Goal: Task Accomplishment & Management: Complete application form

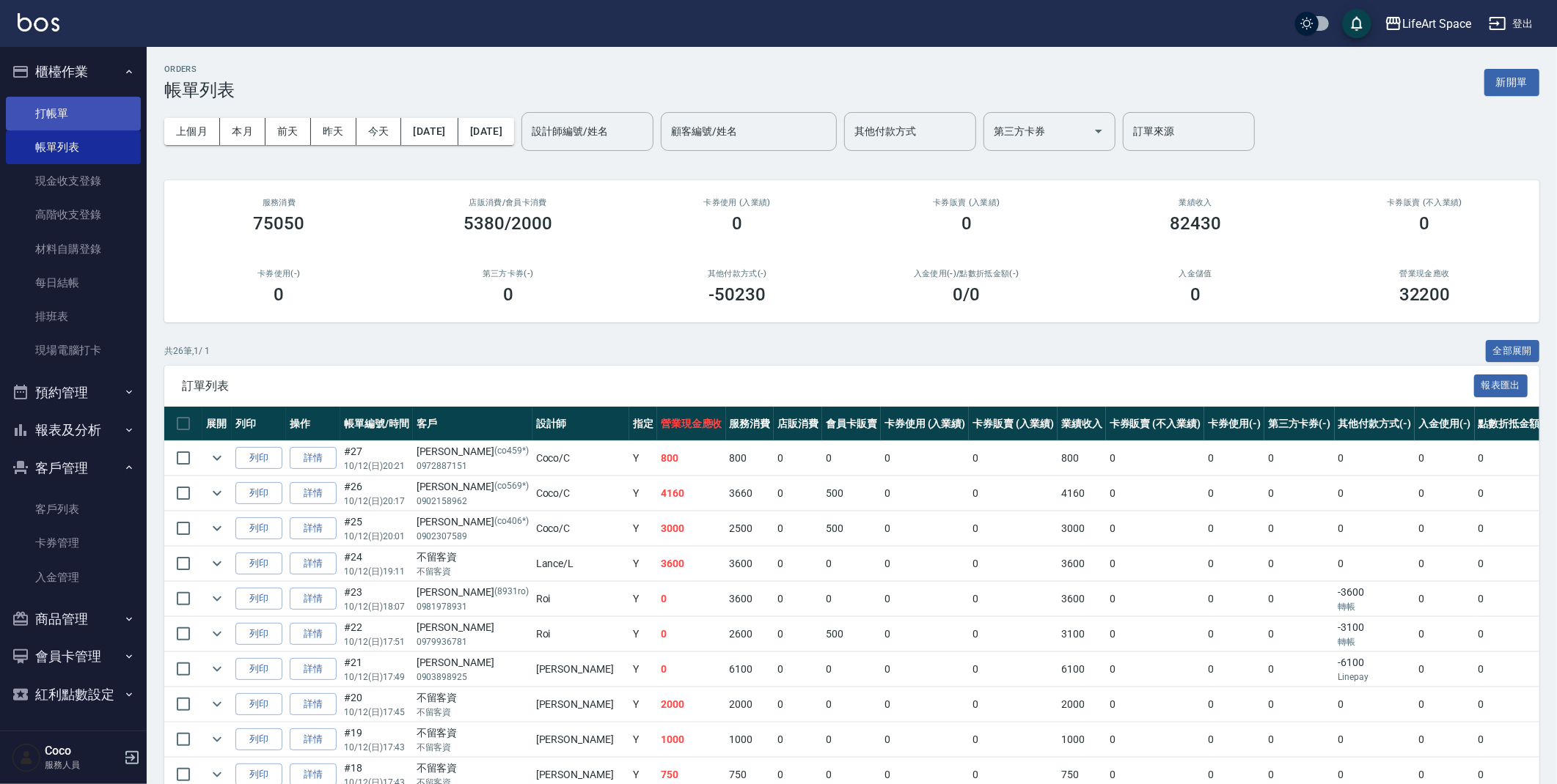
click at [104, 117] on link "打帳單" at bounding box center [73, 113] width 135 height 34
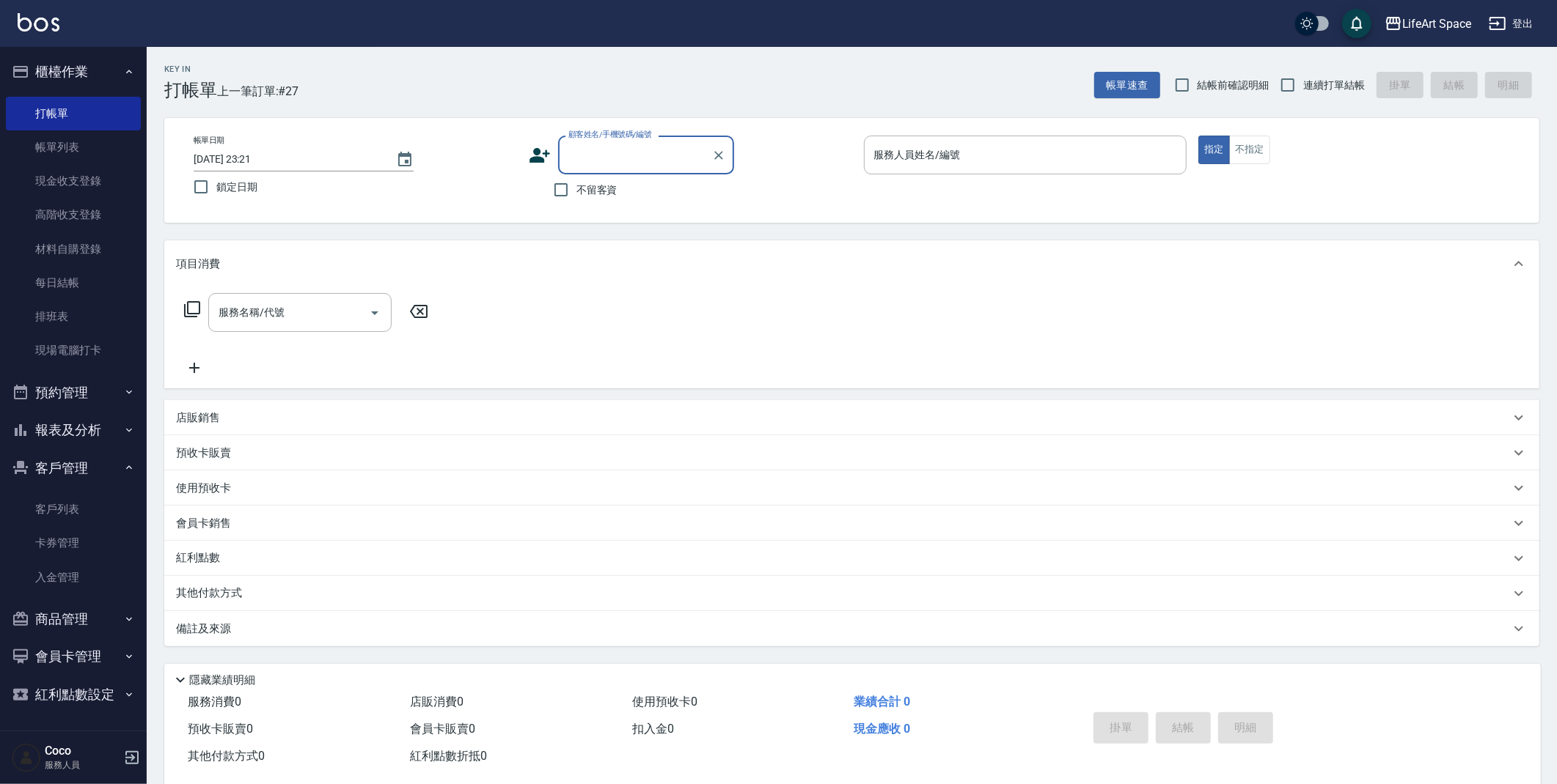
click at [541, 164] on icon at bounding box center [539, 155] width 22 height 22
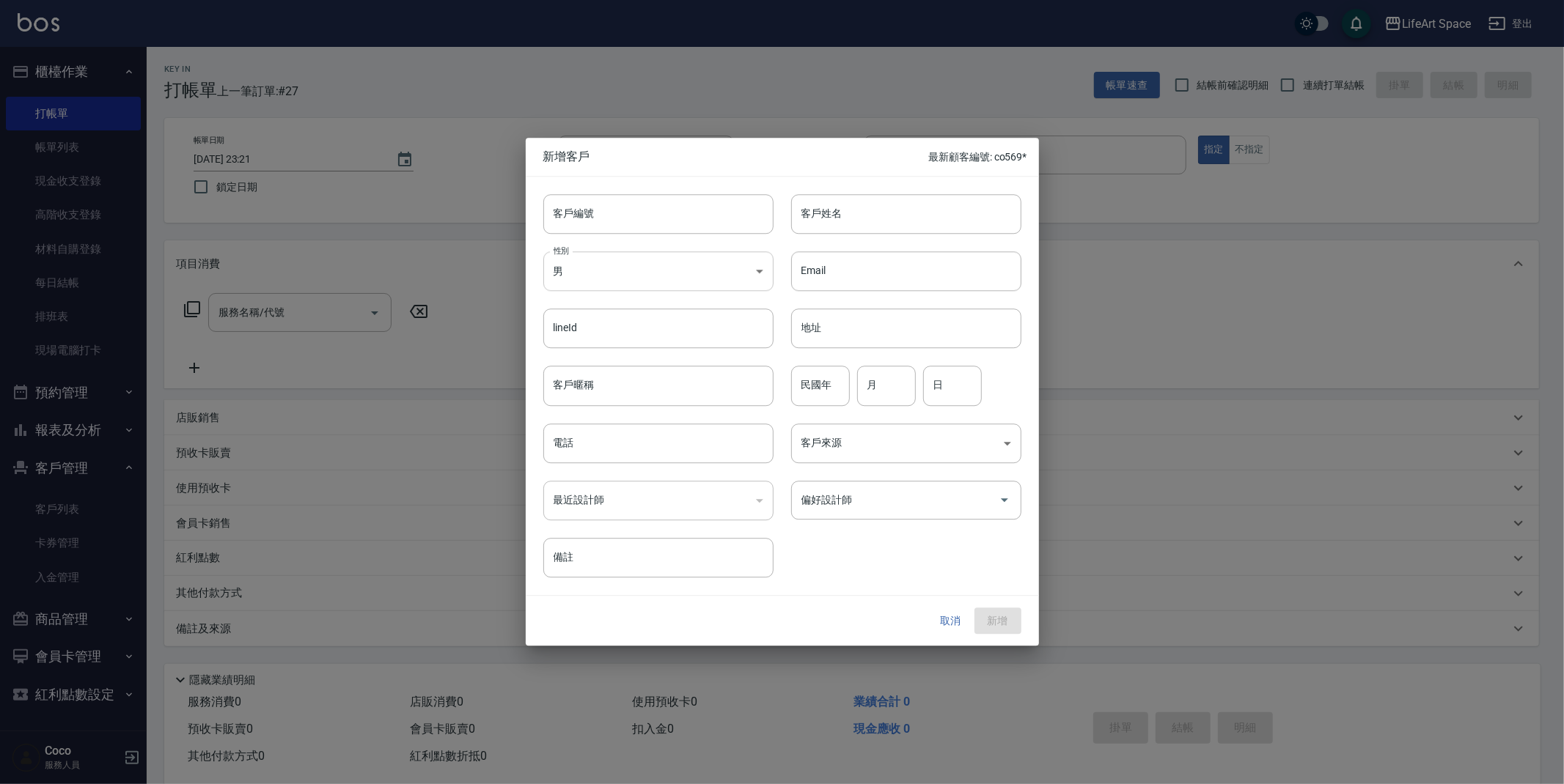
click at [672, 282] on body "LifeArt Space 登出 櫃檯作業 打帳單 帳單列表 現金收支登錄 高階收支登錄 材料自購登錄 每日結帳 排班表 現場電腦打卡 預約管理 預約管理 單…" at bounding box center [782, 402] width 1564 height 805
click at [647, 359] on li "女" at bounding box center [658, 358] width 230 height 24
type input "[DEMOGRAPHIC_DATA]"
click at [650, 398] on input "客戶暱稱" at bounding box center [658, 386] width 230 height 39
click at [835, 205] on input "客戶姓名" at bounding box center [906, 214] width 230 height 39
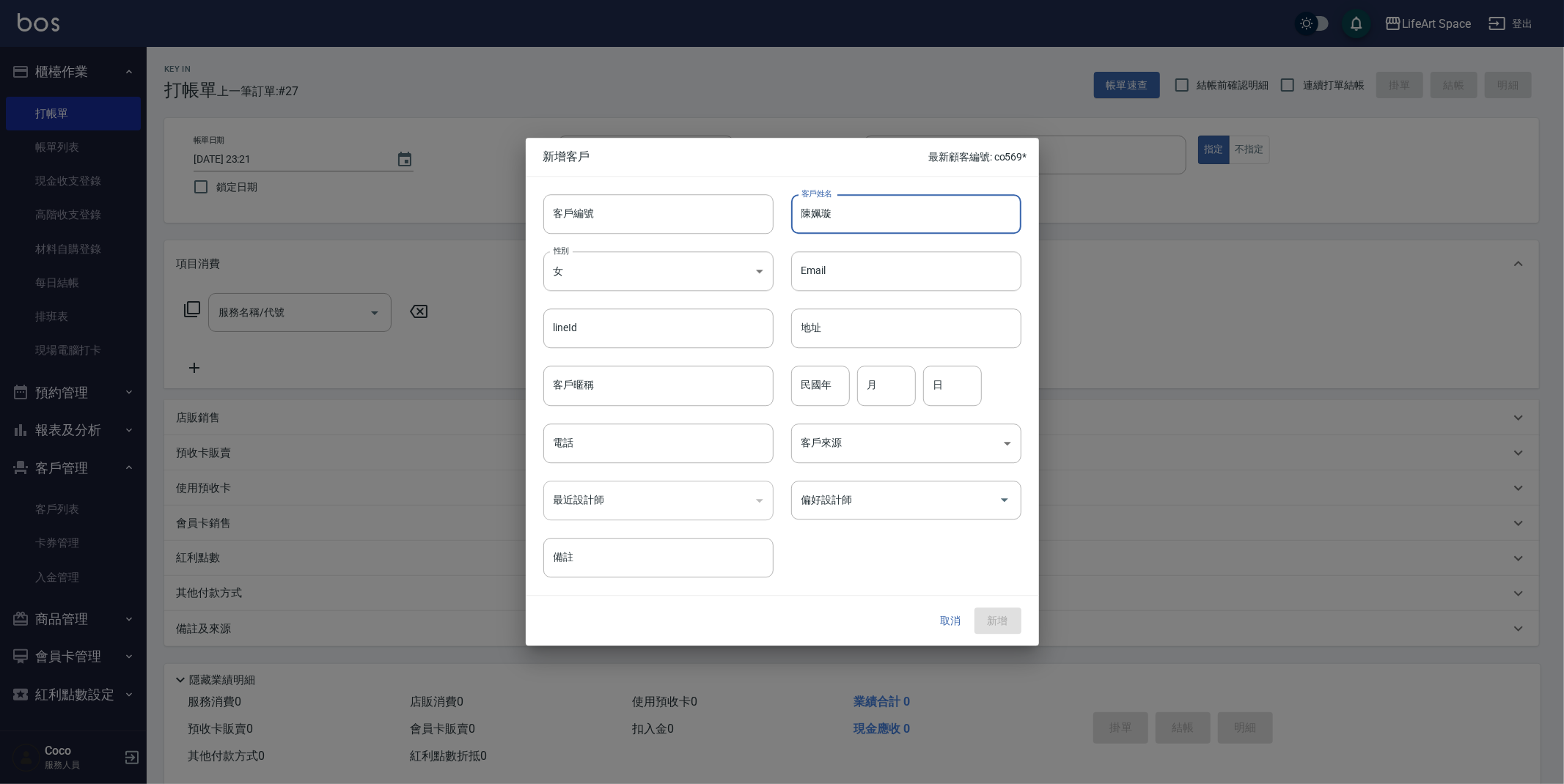
type input "陳姵璇"
click at [618, 458] on input "電話" at bounding box center [658, 443] width 230 height 39
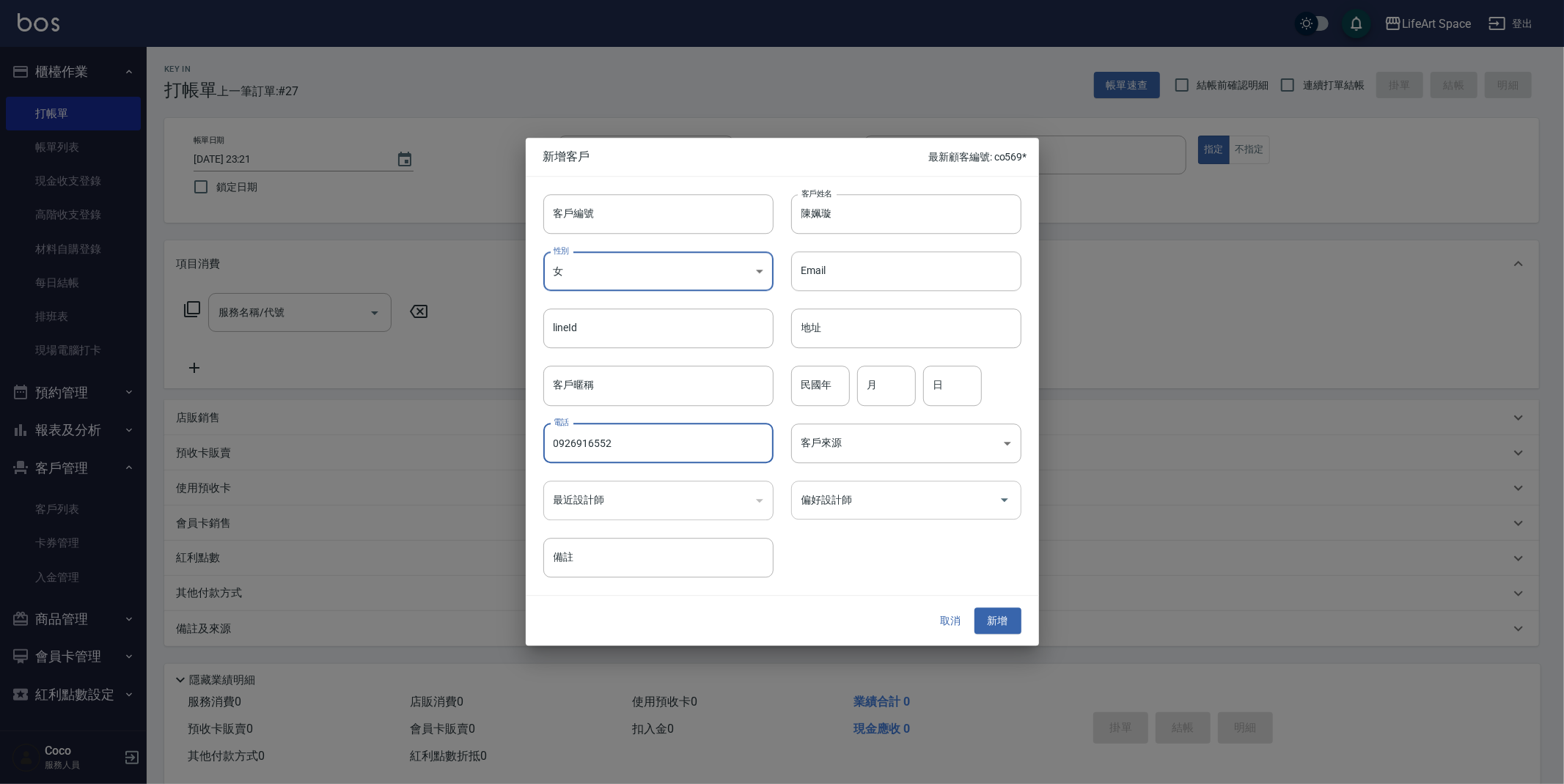
type input "0926916552"
click at [846, 498] on input "偏好設計師" at bounding box center [895, 499] width 195 height 26
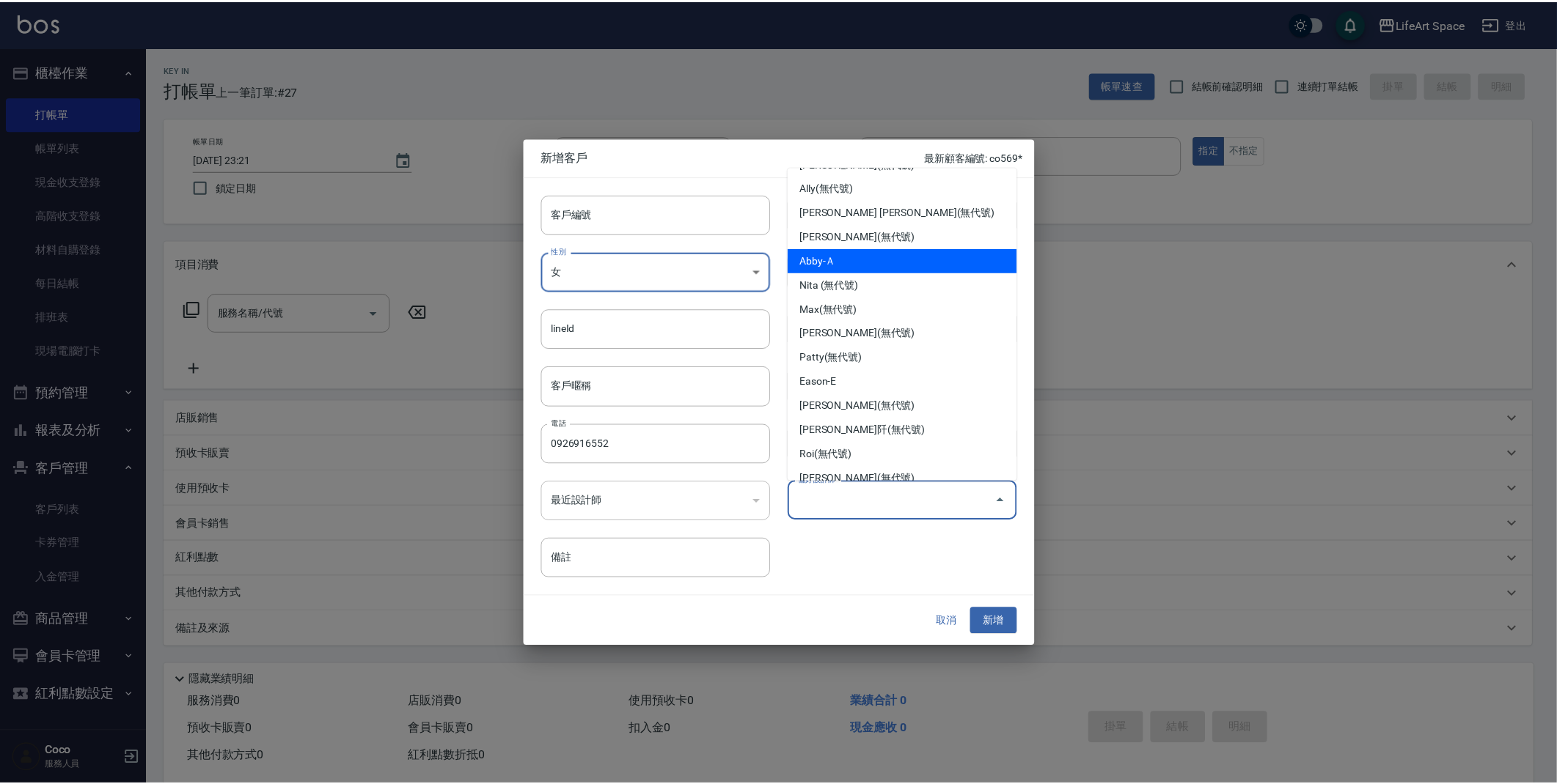
scroll to position [232, 0]
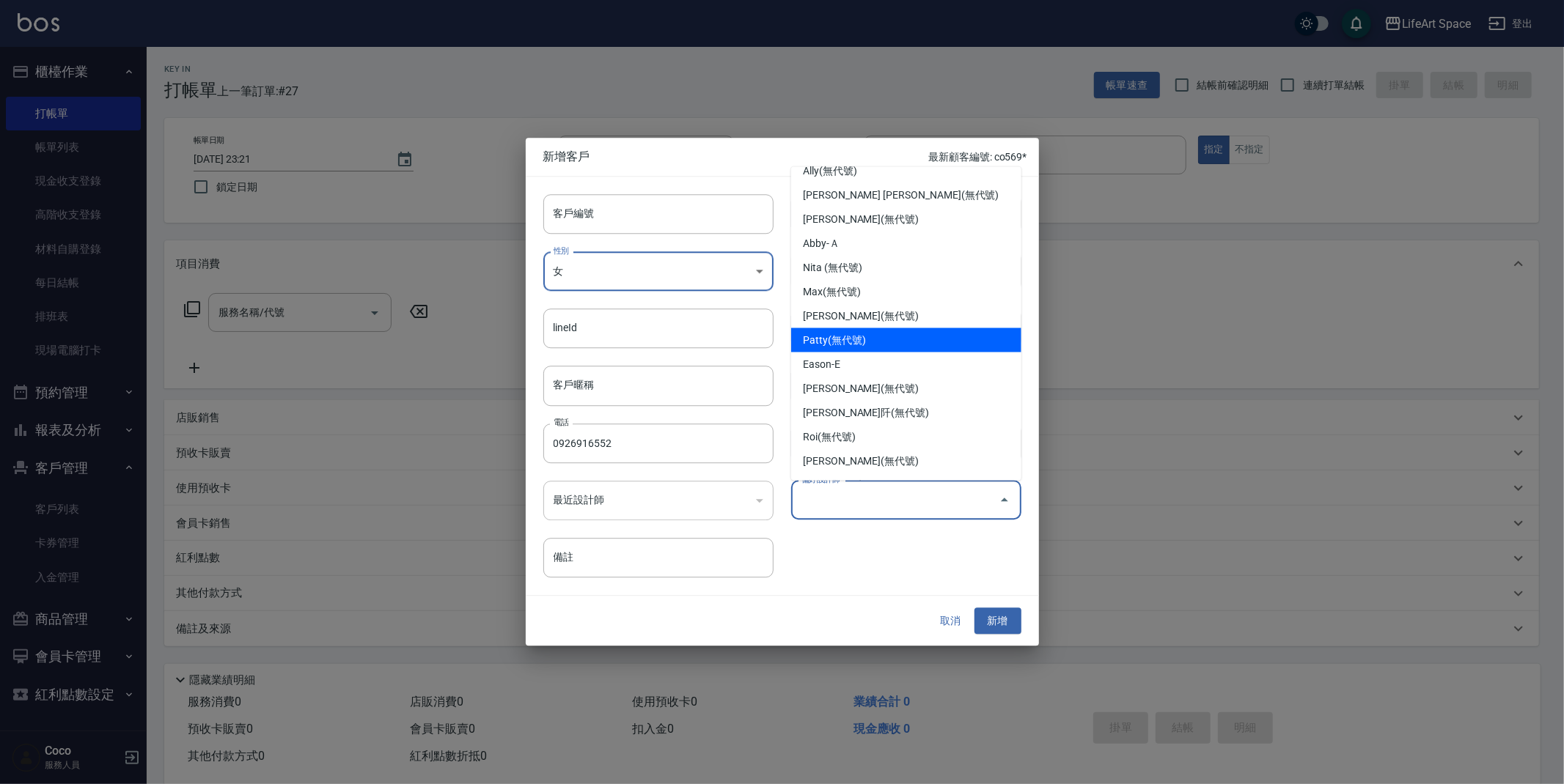
click at [873, 345] on li "Patty(無代號)" at bounding box center [906, 340] width 230 height 24
type input "Patty"
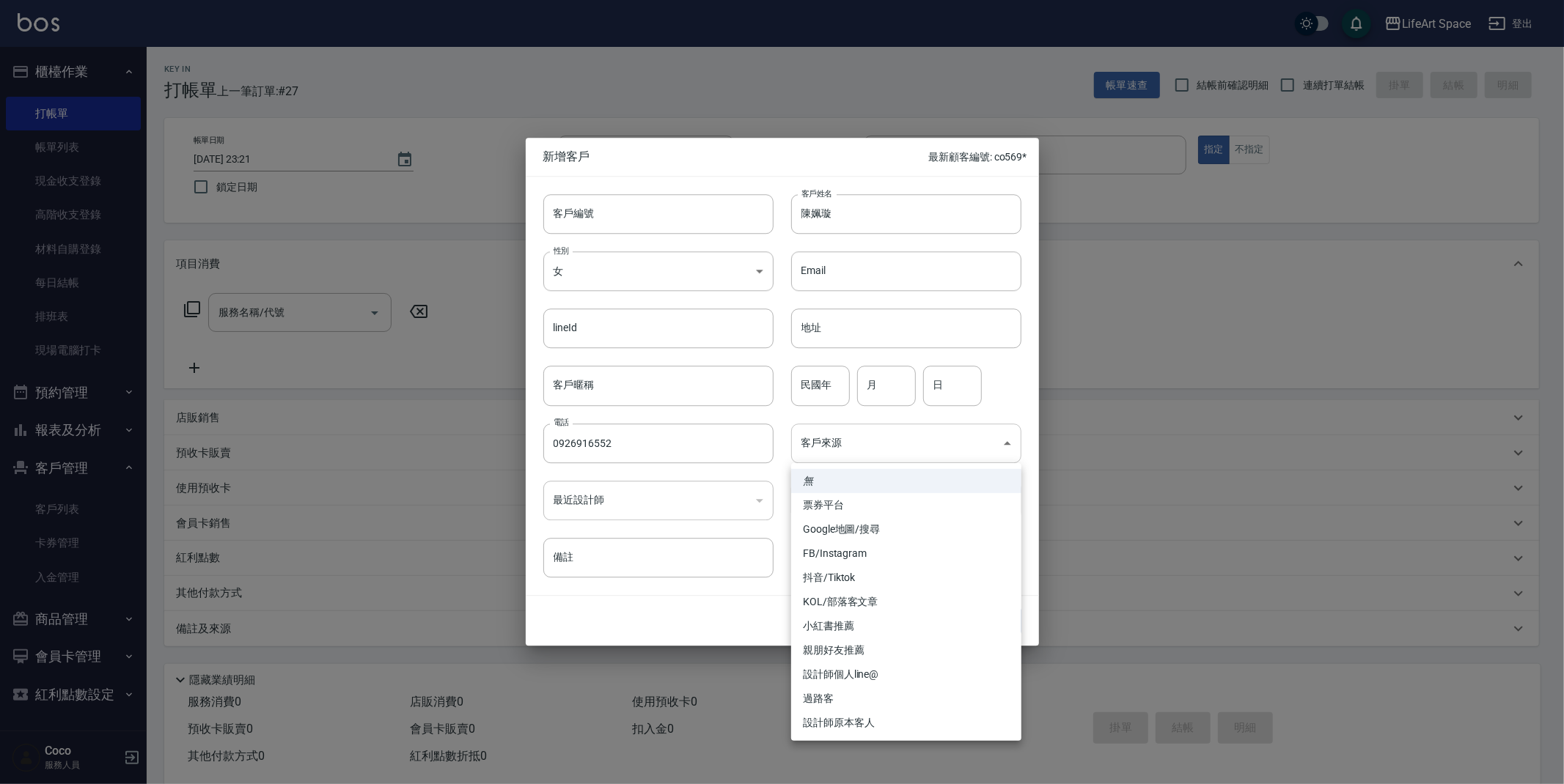
click at [885, 442] on body "LifeArt Space 登出 櫃檯作業 打帳單 帳單列表 現金收支登錄 高階收支登錄 材料自購登錄 每日結帳 排班表 現場電腦打卡 預約管理 預約管理 單…" at bounding box center [782, 402] width 1564 height 805
click at [869, 651] on li "親朋好友推薦" at bounding box center [906, 650] width 230 height 24
type input "親朋好友推薦"
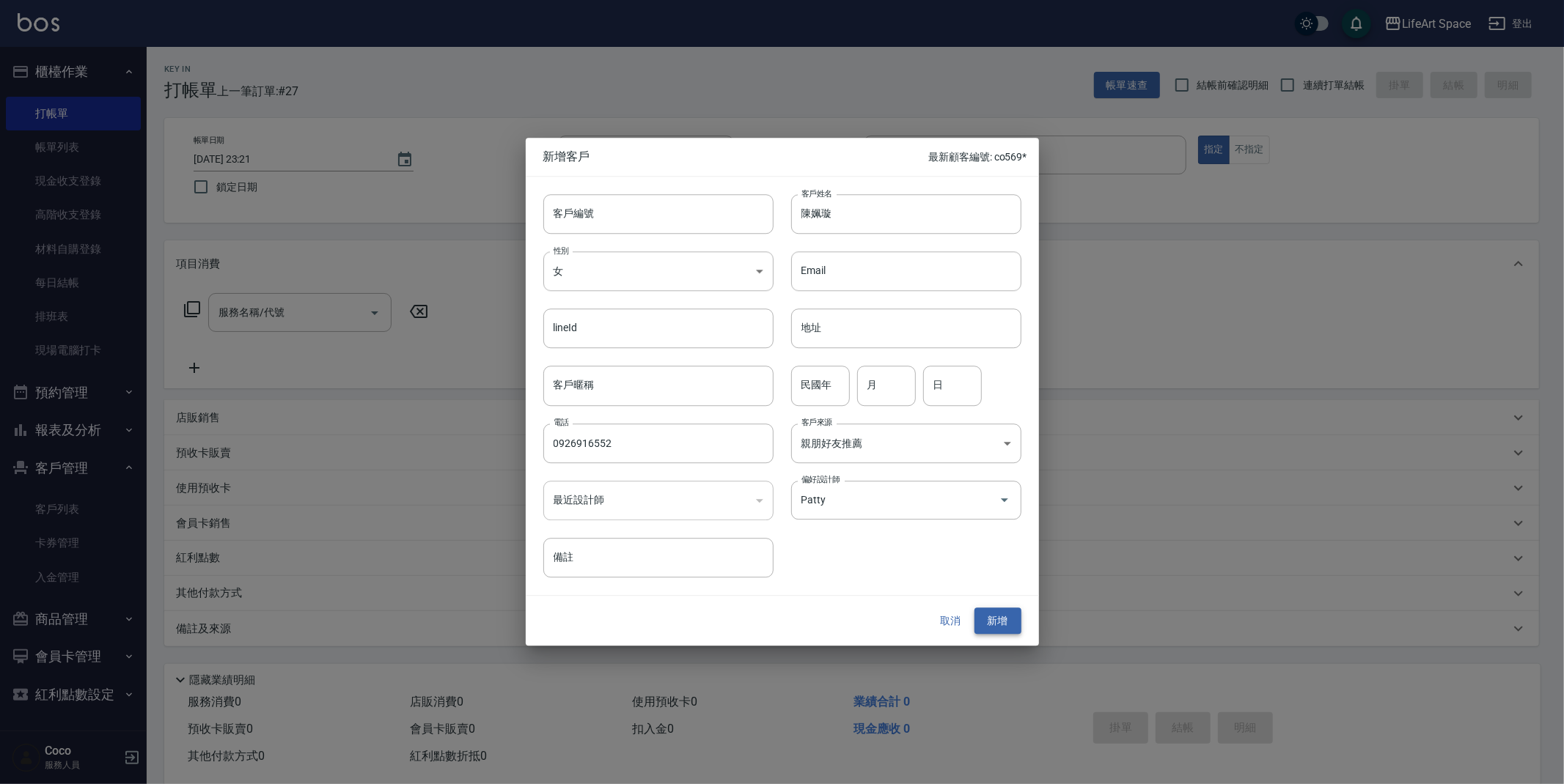
click at [995, 623] on button "新增" at bounding box center [997, 621] width 47 height 27
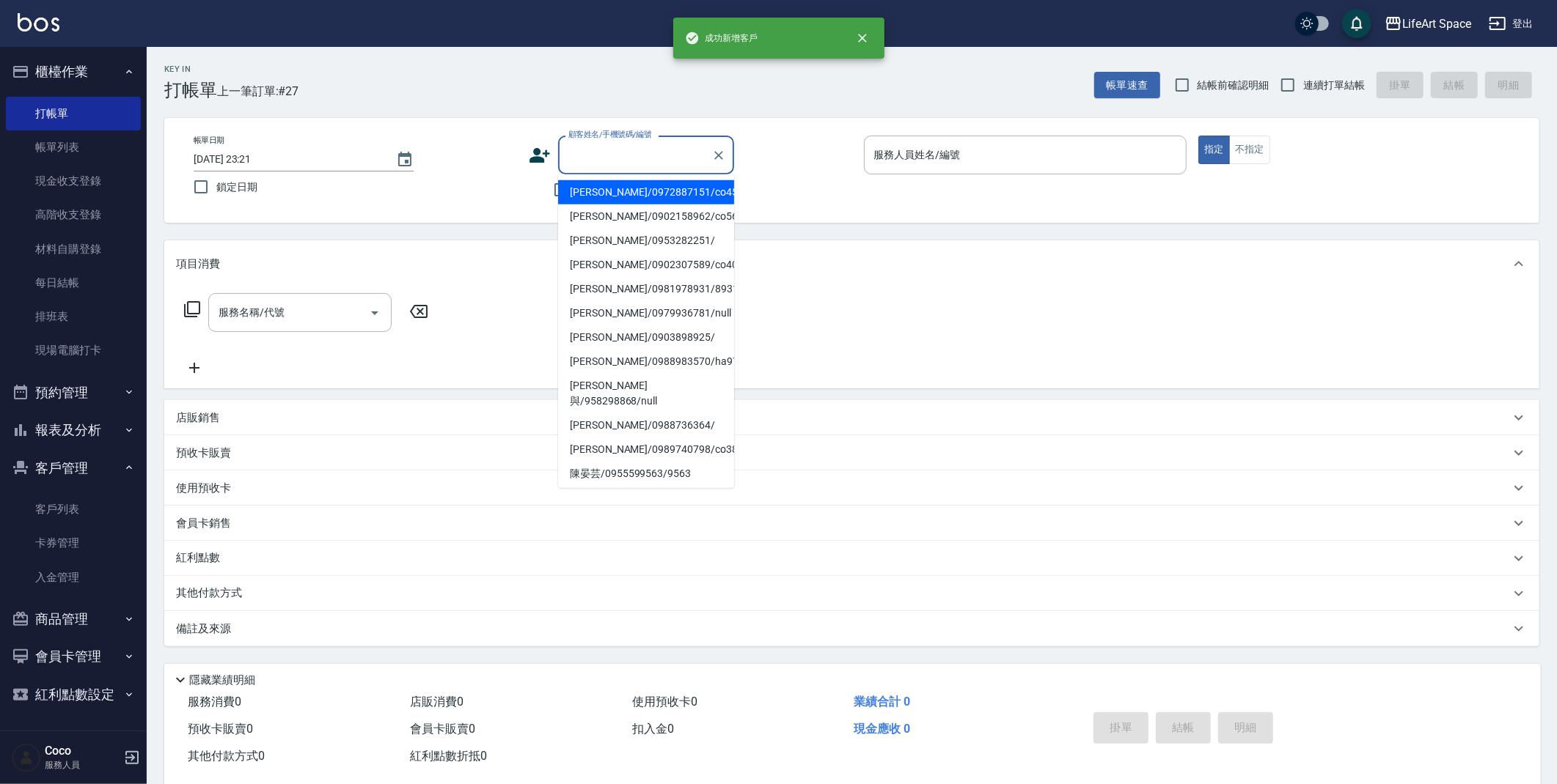
click at [673, 152] on input "顧客姓名/手機號碼/編號" at bounding box center [635, 154] width 141 height 26
click at [675, 139] on div "顧客姓名/手機號碼/編號" at bounding box center [645, 155] width 176 height 39
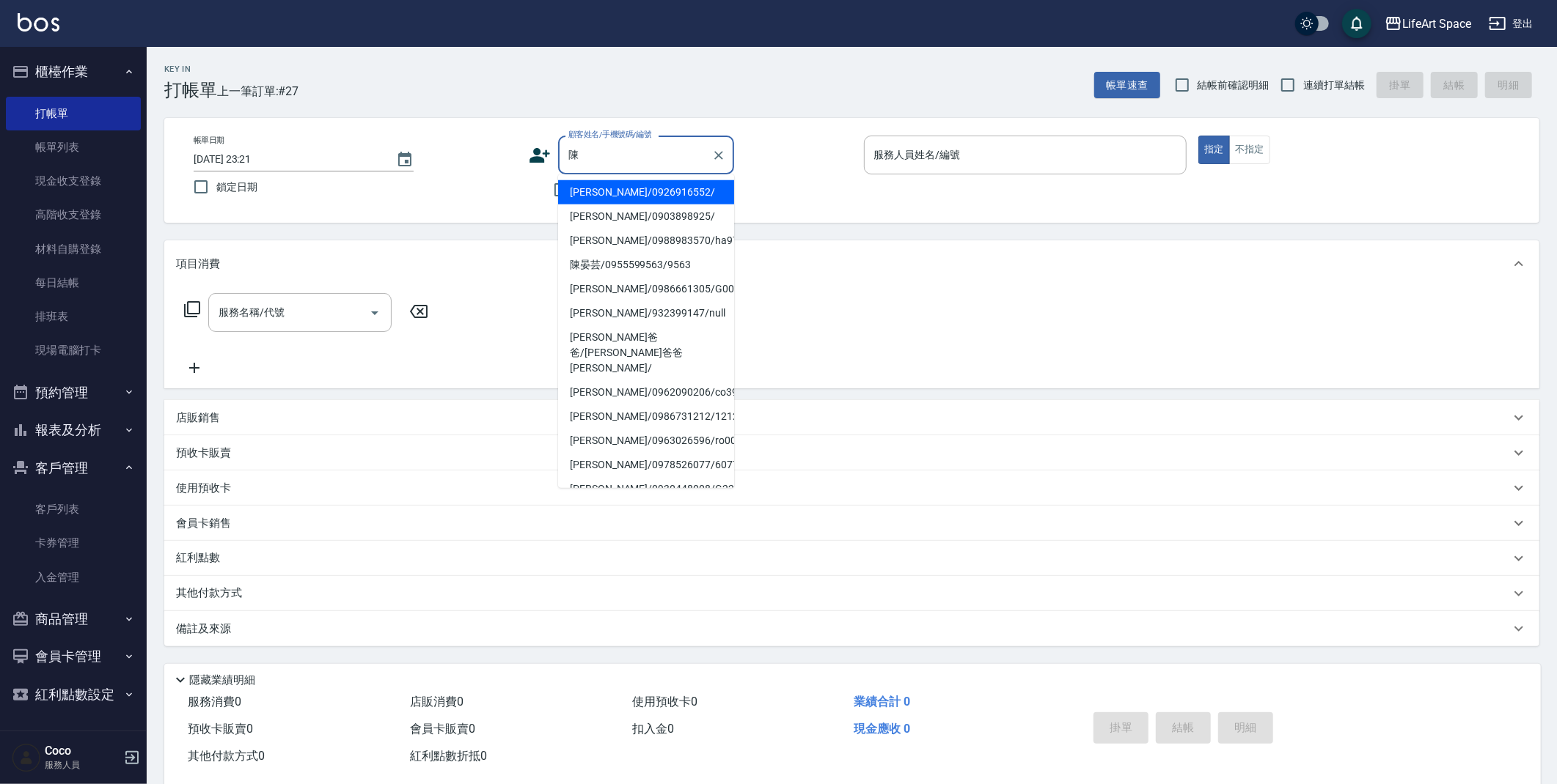
click at [649, 195] on li "[PERSON_NAME]/0926916552/" at bounding box center [645, 192] width 176 height 24
type input "[PERSON_NAME]/0926916552/"
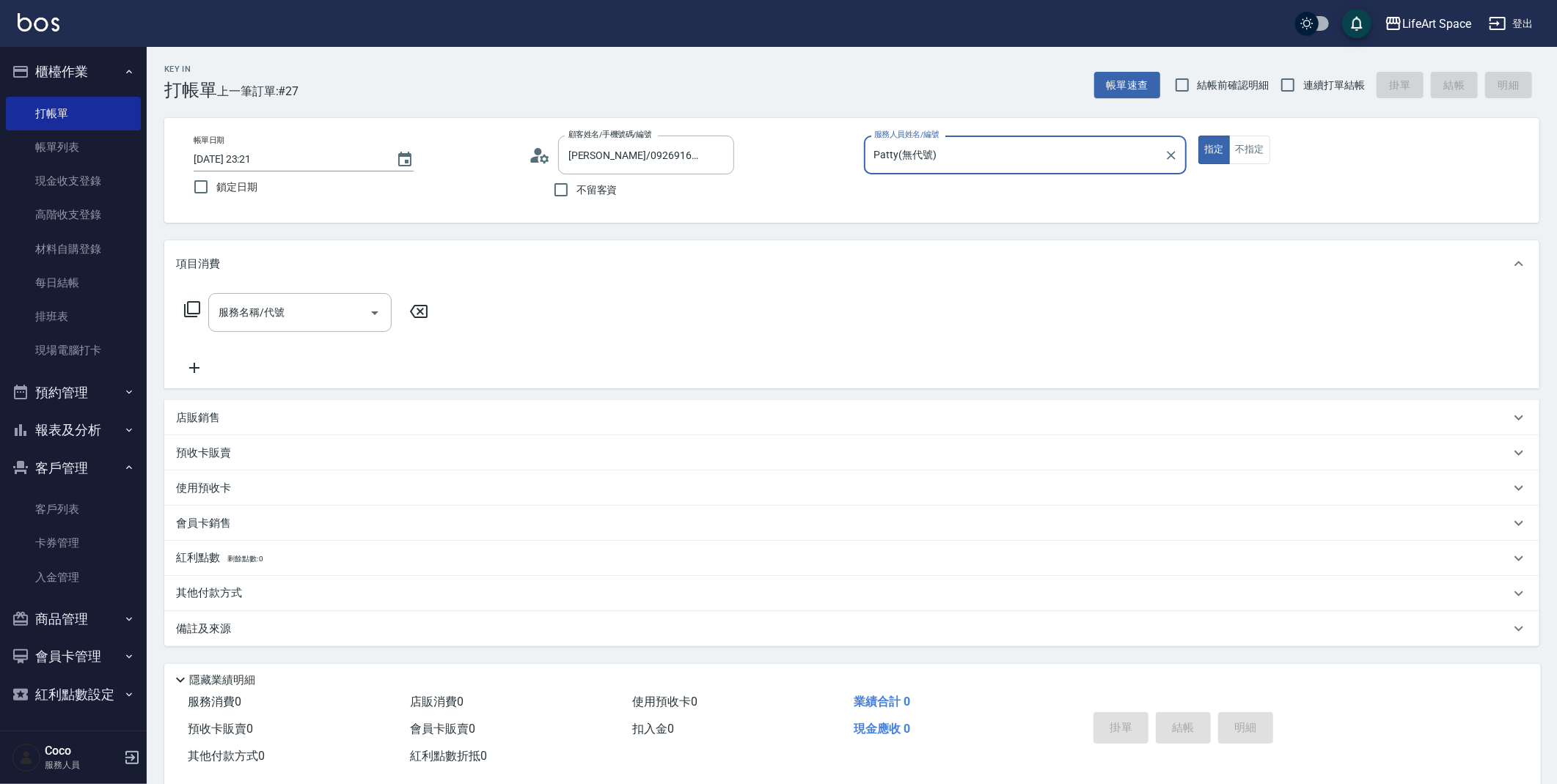
type input "Patty(無代號)"
click at [380, 310] on icon "Open" at bounding box center [375, 313] width 18 height 18
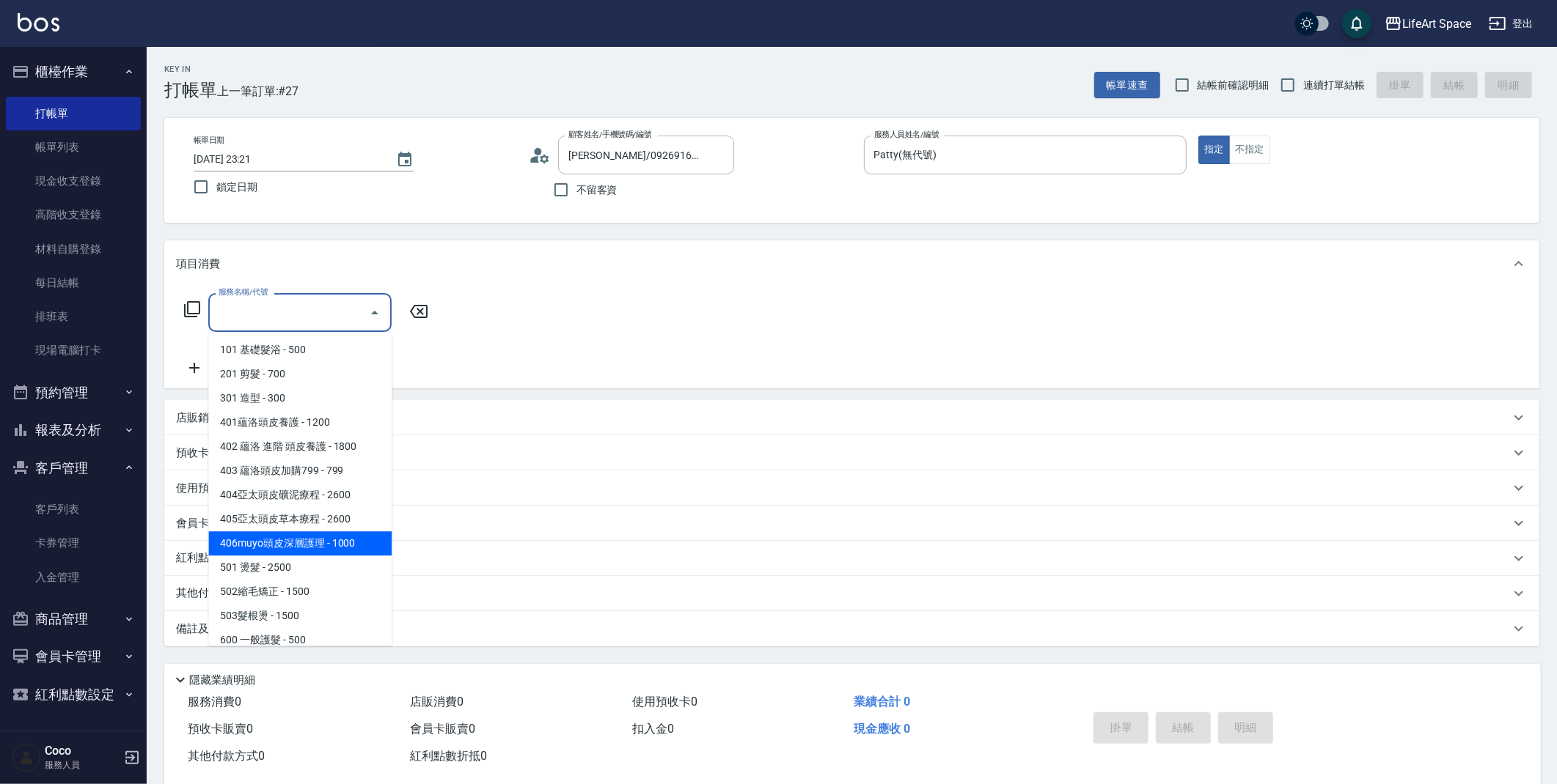
scroll to position [3, 0]
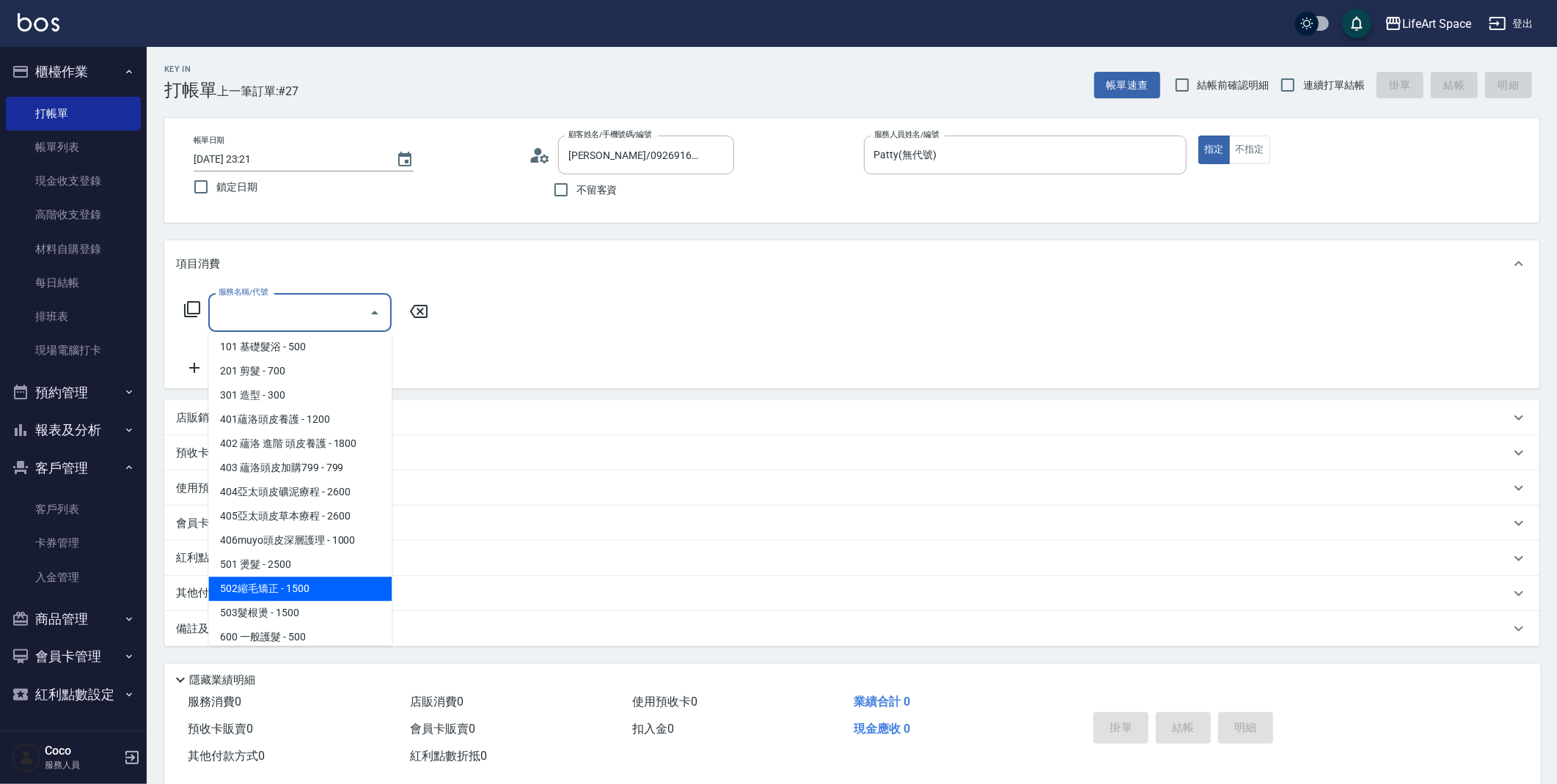
click at [341, 598] on span "502縮毛矯正 - 1500" at bounding box center [299, 589] width 183 height 24
type input "502縮毛矯正 (502)"
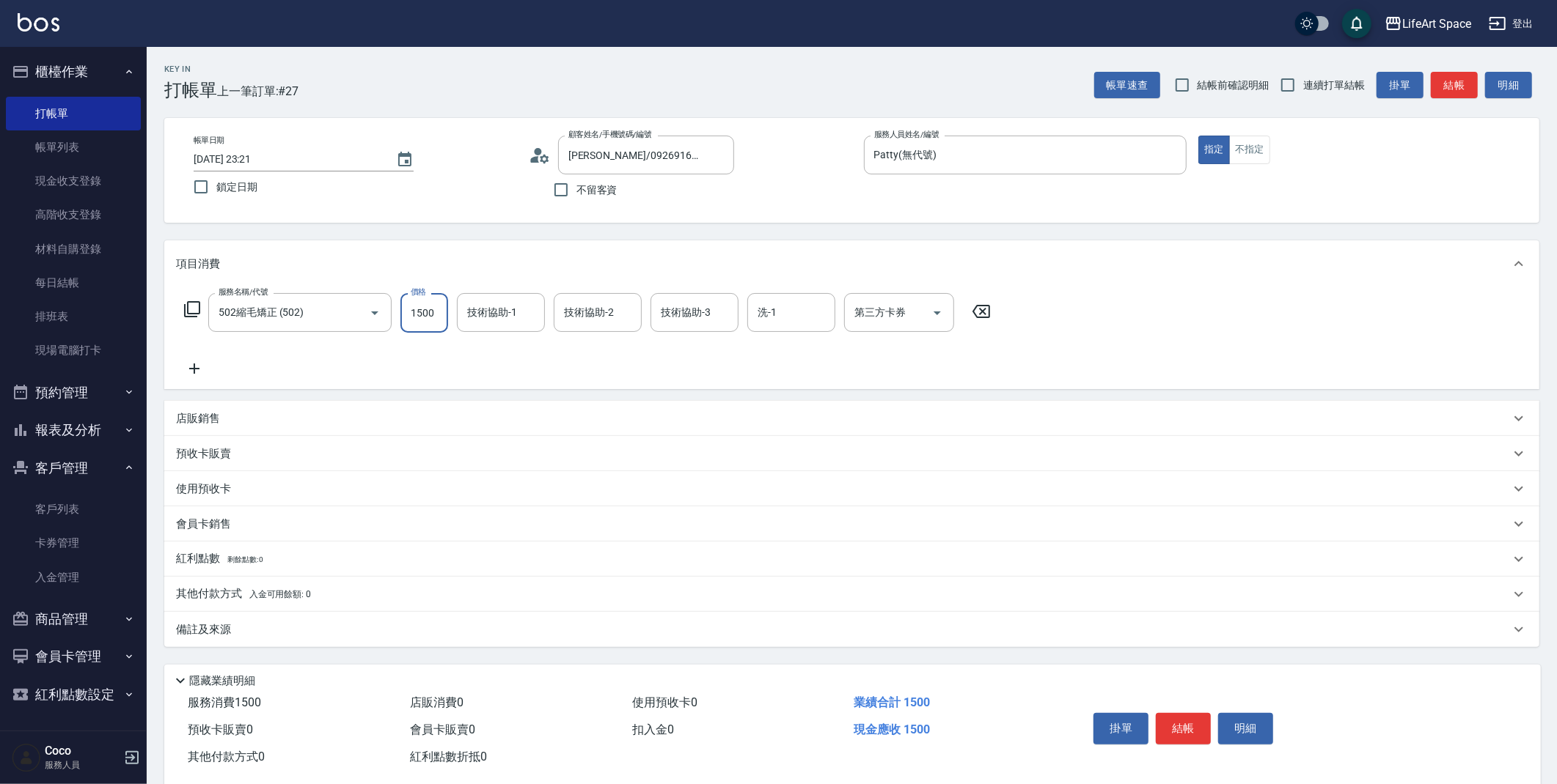
click at [426, 304] on input "1500" at bounding box center [424, 313] width 47 height 39
click at [438, 308] on input "1500" at bounding box center [424, 313] width 47 height 39
type input "1750"
click at [201, 369] on icon at bounding box center [194, 368] width 37 height 18
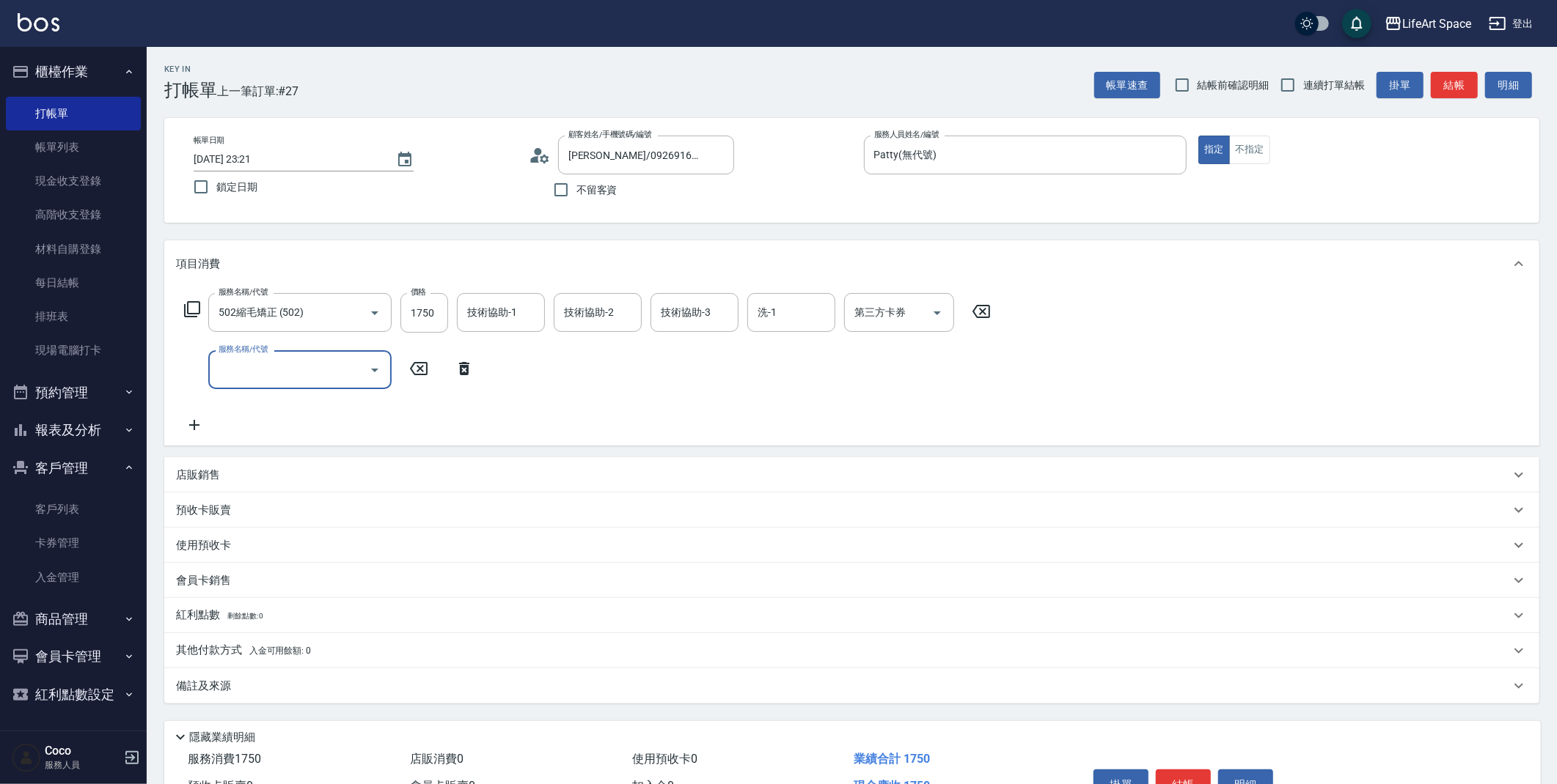
click at [349, 385] on div "服務名稱/代號" at bounding box center [299, 370] width 183 height 39
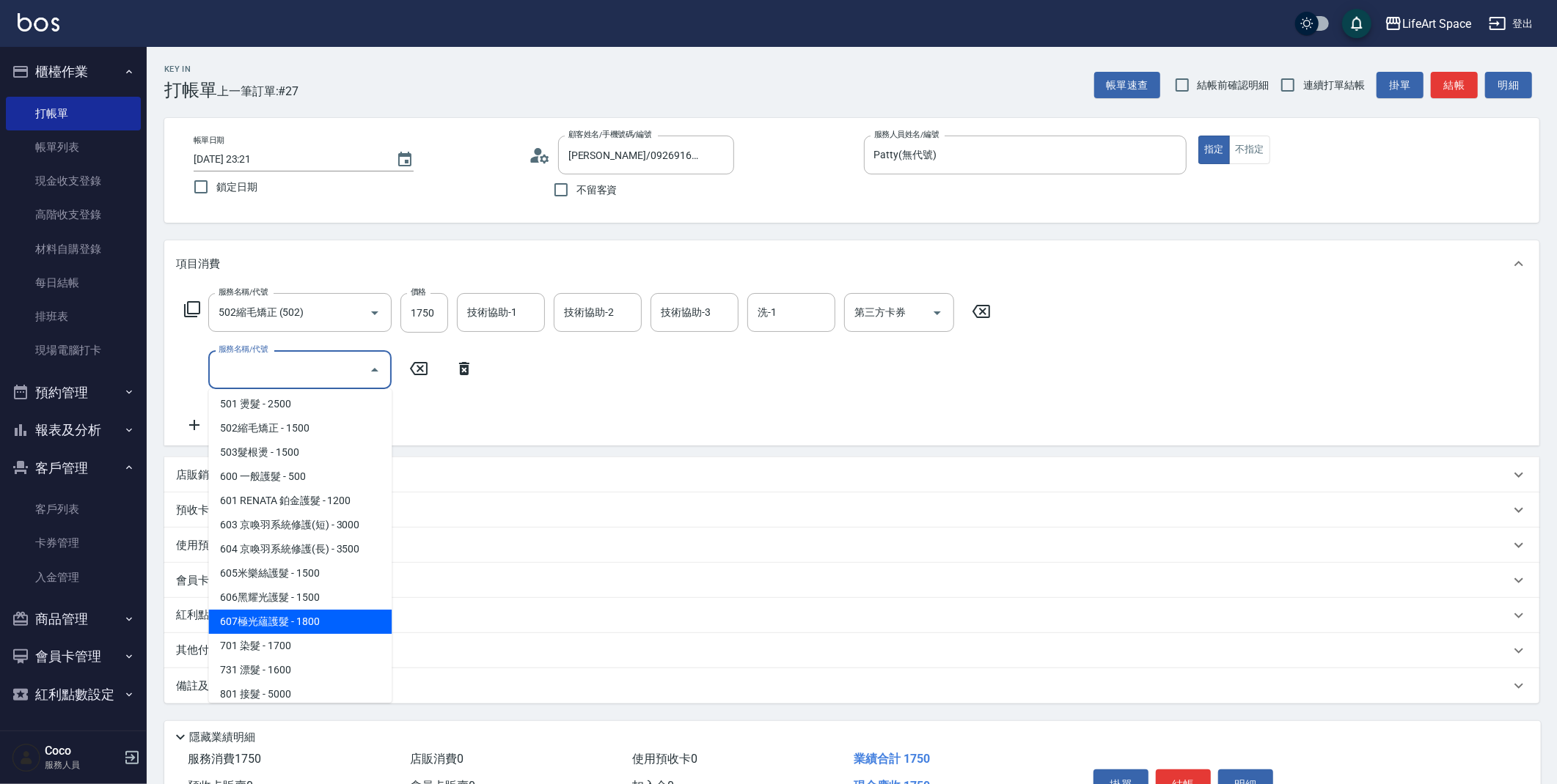
scroll to position [221, 0]
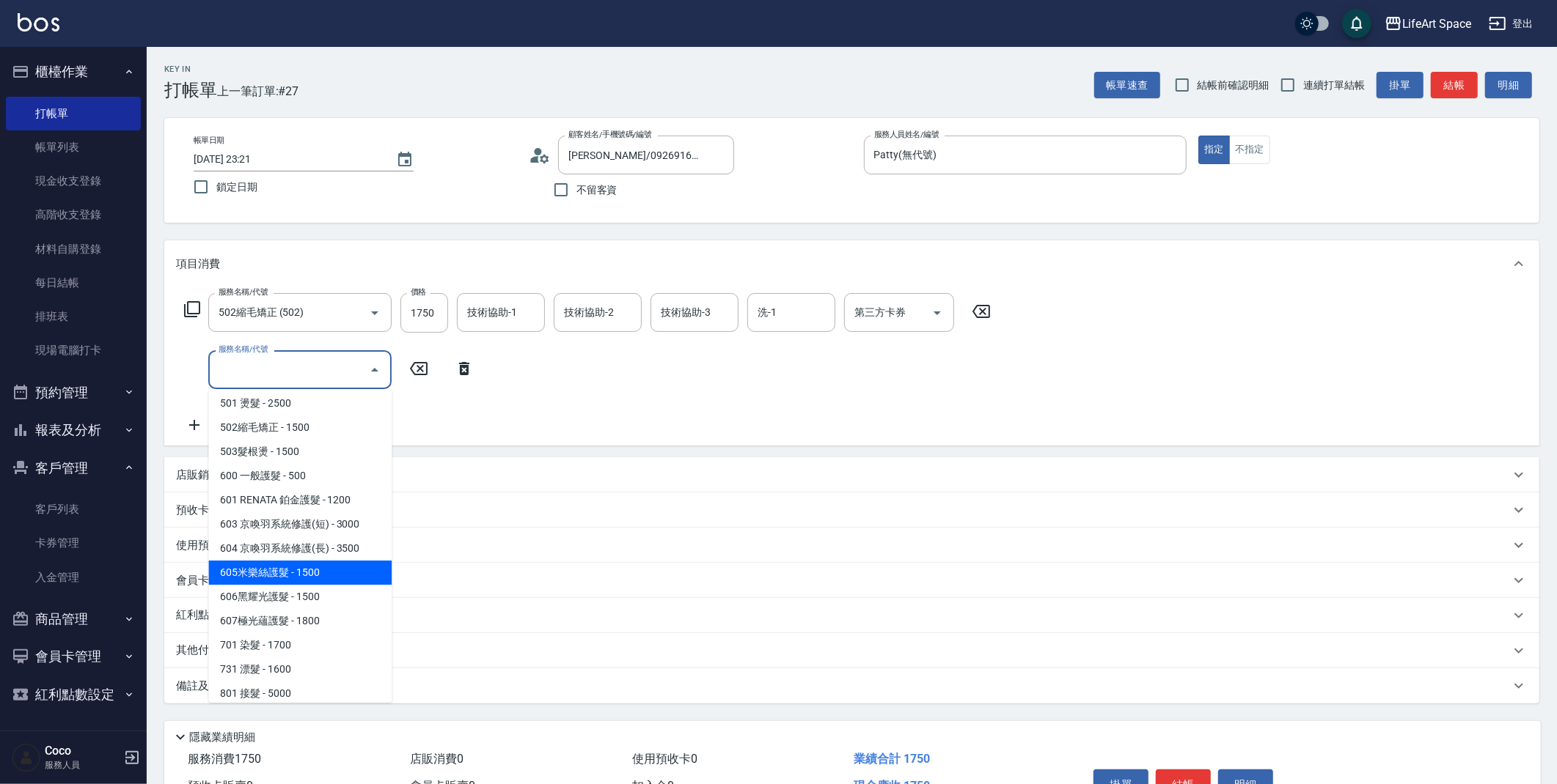
click at [326, 573] on span "605米樂絲護髮 - 1500" at bounding box center [299, 573] width 183 height 24
type input "605米樂絲護髮(605)"
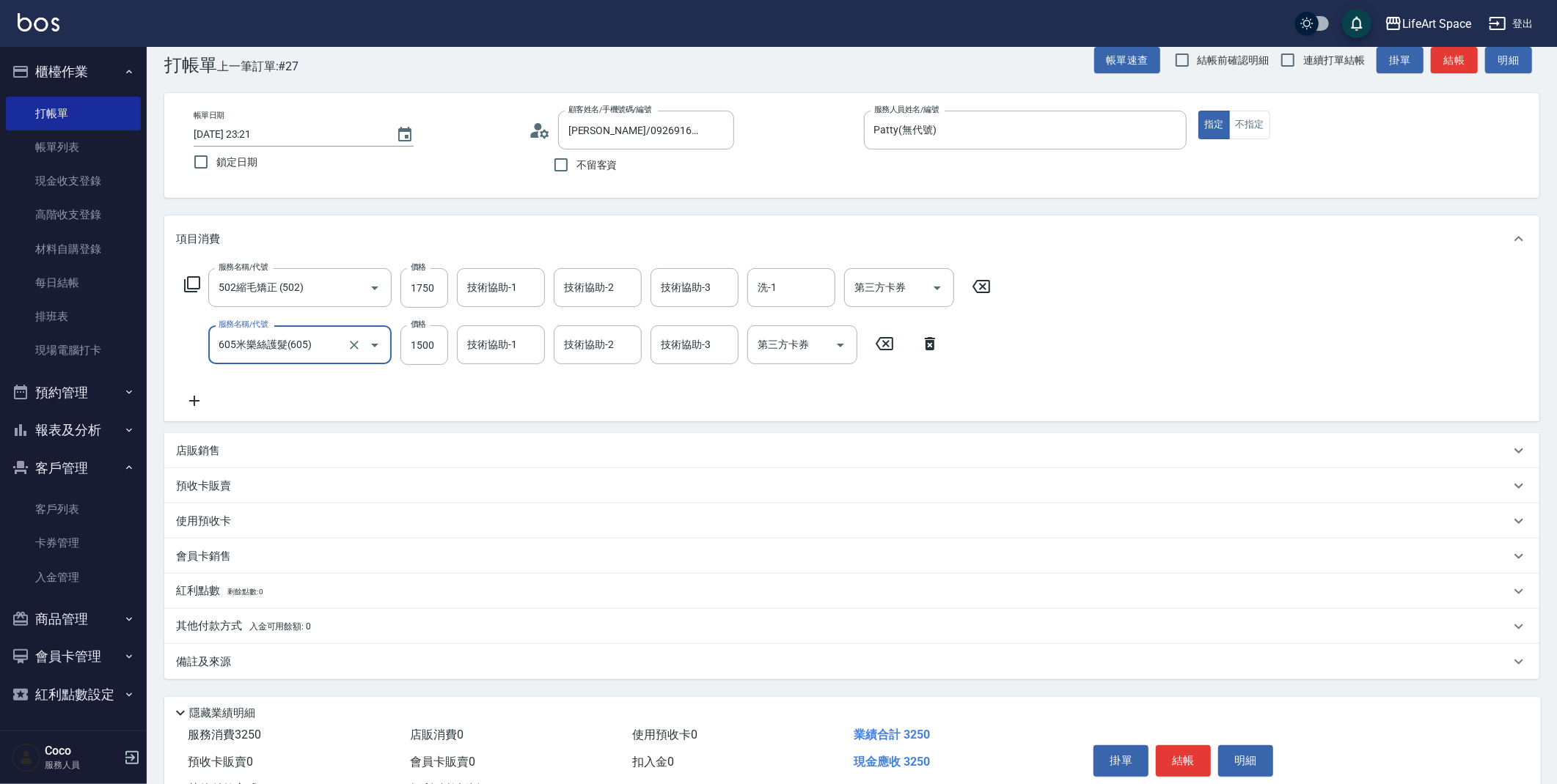
scroll to position [47, 0]
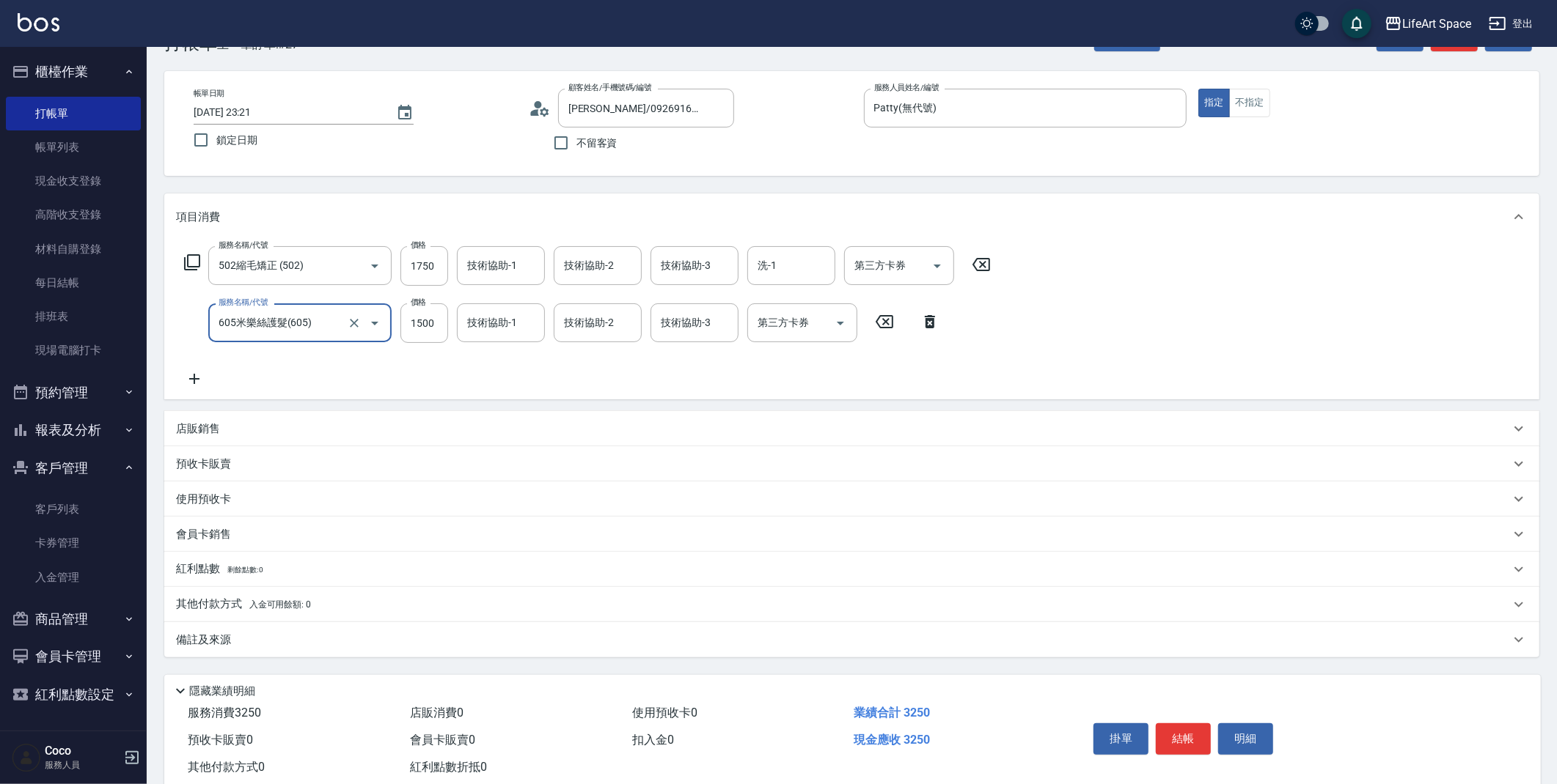
click at [231, 607] on p "其他付款方式 入金可用餘額: 0" at bounding box center [243, 605] width 135 height 16
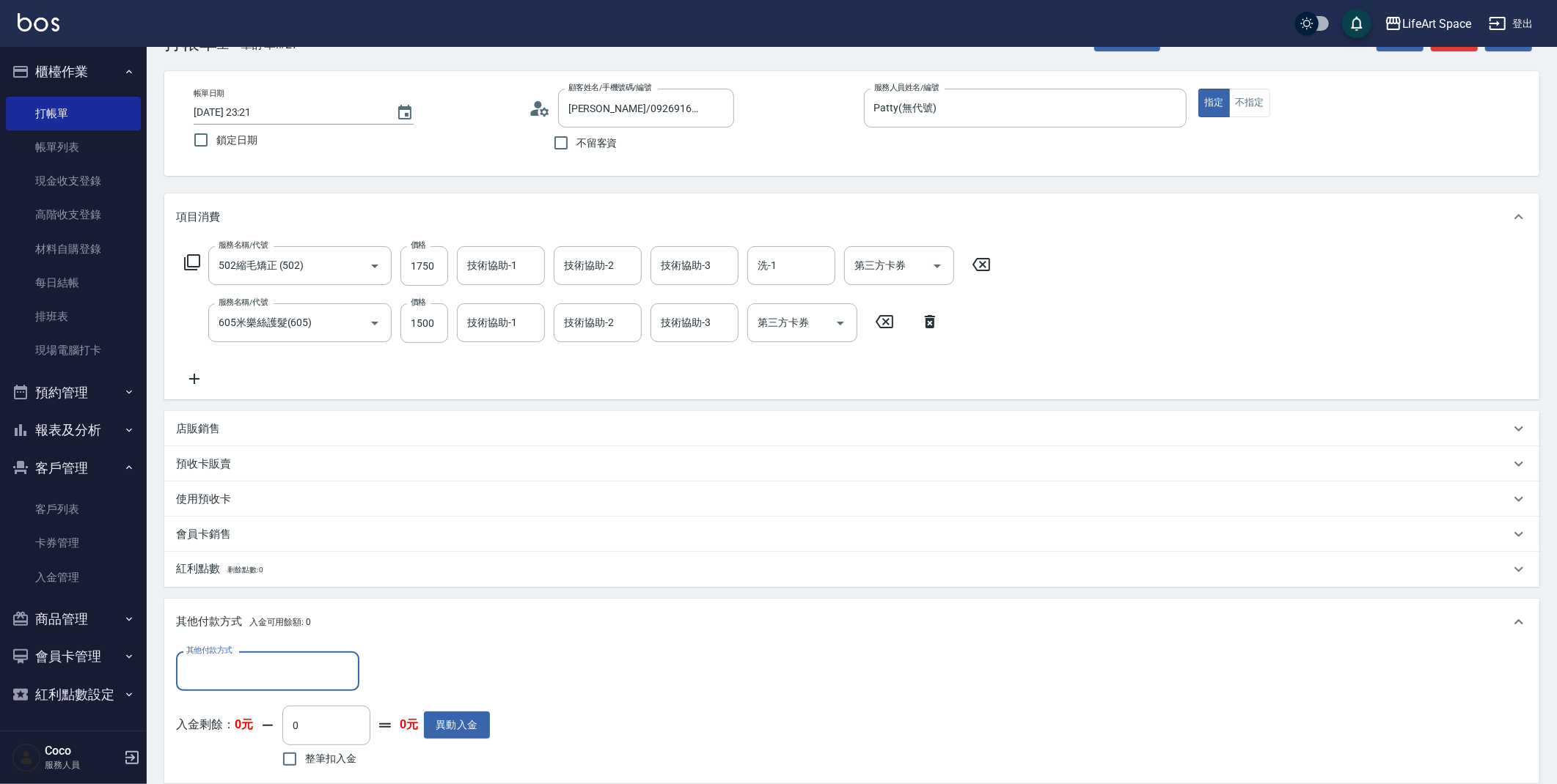
scroll to position [0, 0]
click at [256, 649] on div "其他付款方式 其他付款方式 入金剩餘： 0元 0 ​ 整筆扣入金 0元 異動入金" at bounding box center [851, 714] width 1375 height 137
click at [257, 663] on input "其他付款方式" at bounding box center [268, 671] width 170 height 26
click at [259, 590] on span "Linepay" at bounding box center [267, 585] width 183 height 24
type input "Linepay"
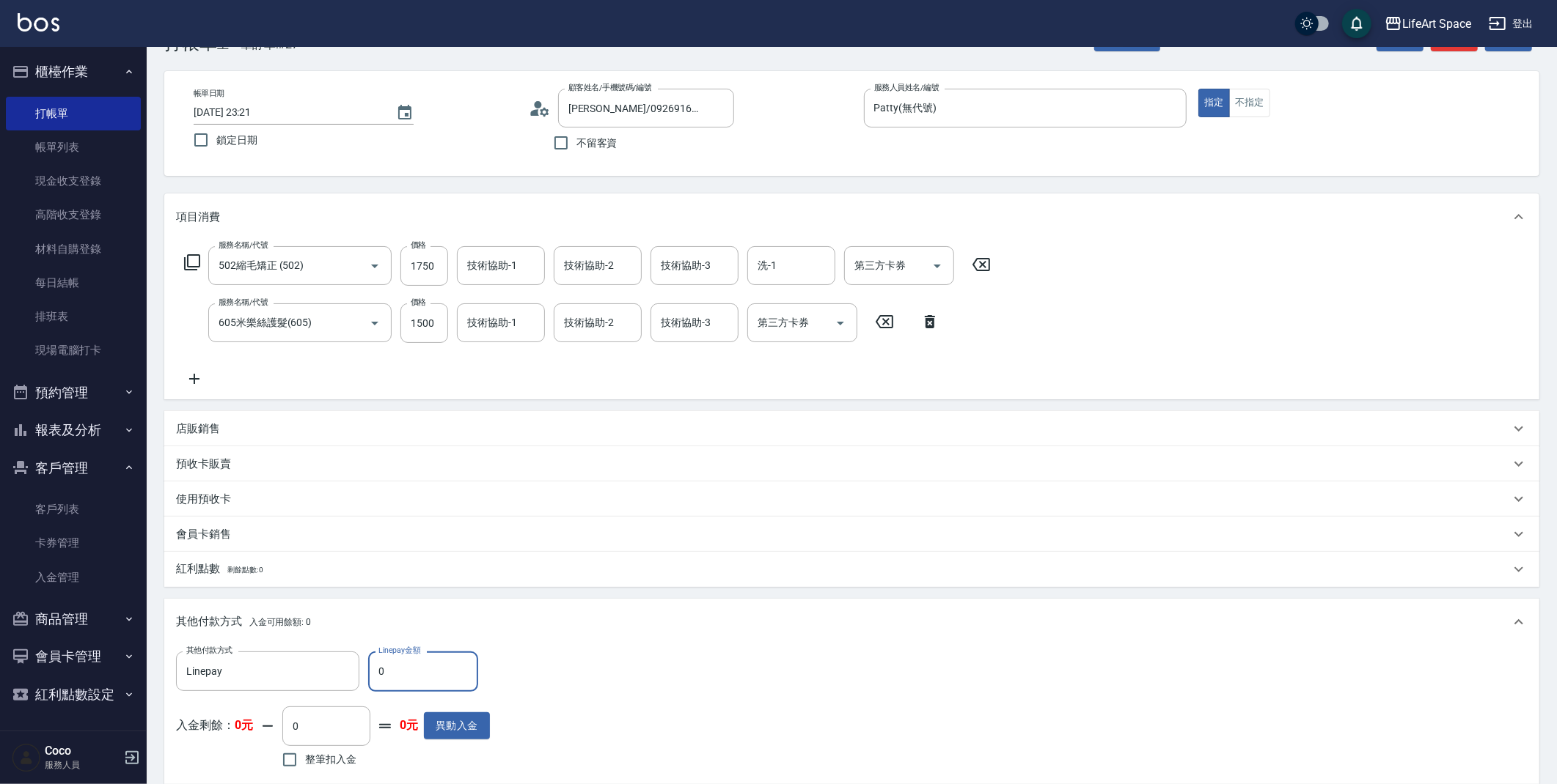
click at [443, 677] on input "0" at bounding box center [423, 672] width 110 height 39
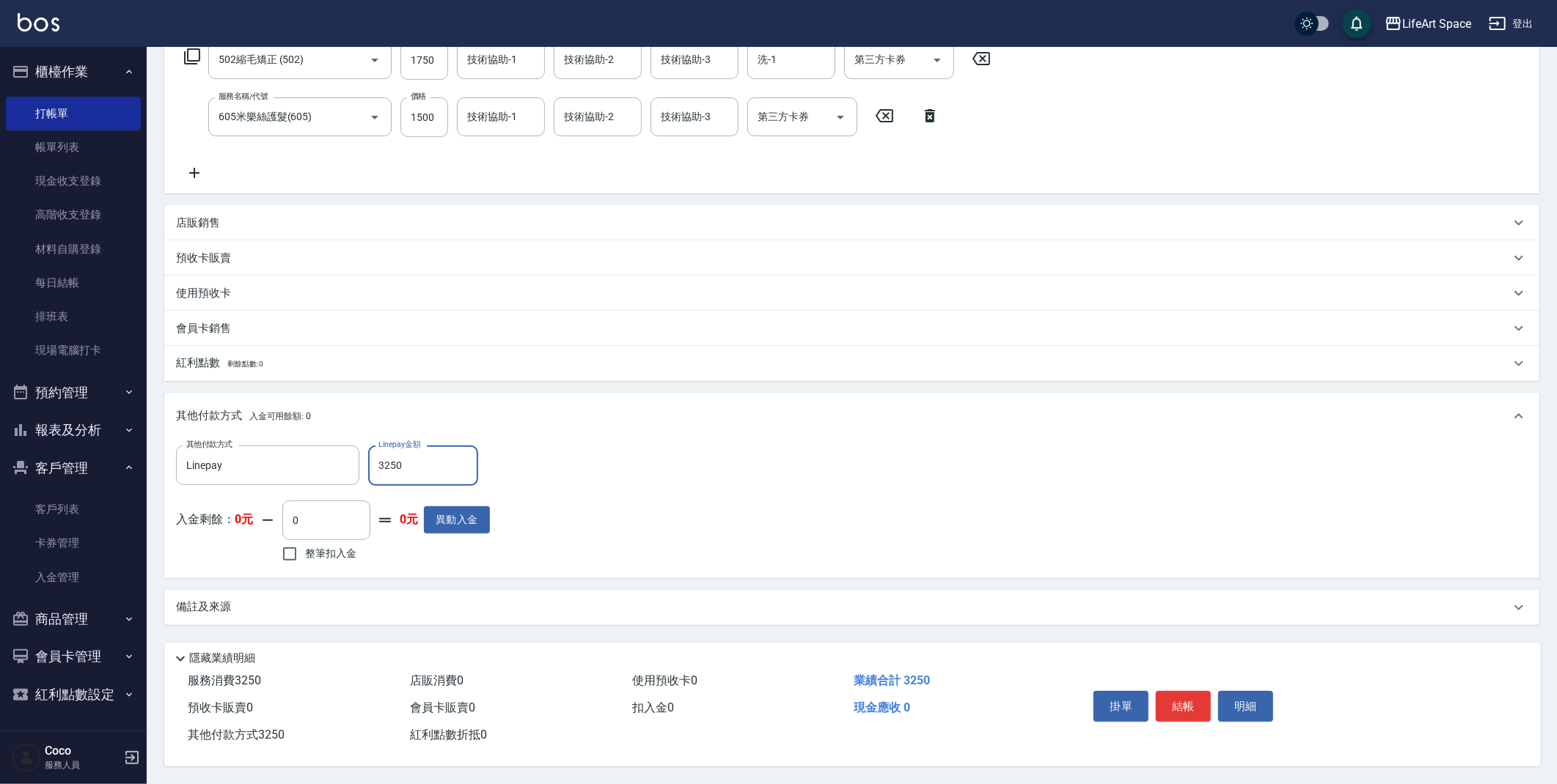
scroll to position [257, 0]
type input "3250"
click at [1193, 694] on button "結帳" at bounding box center [1183, 706] width 55 height 31
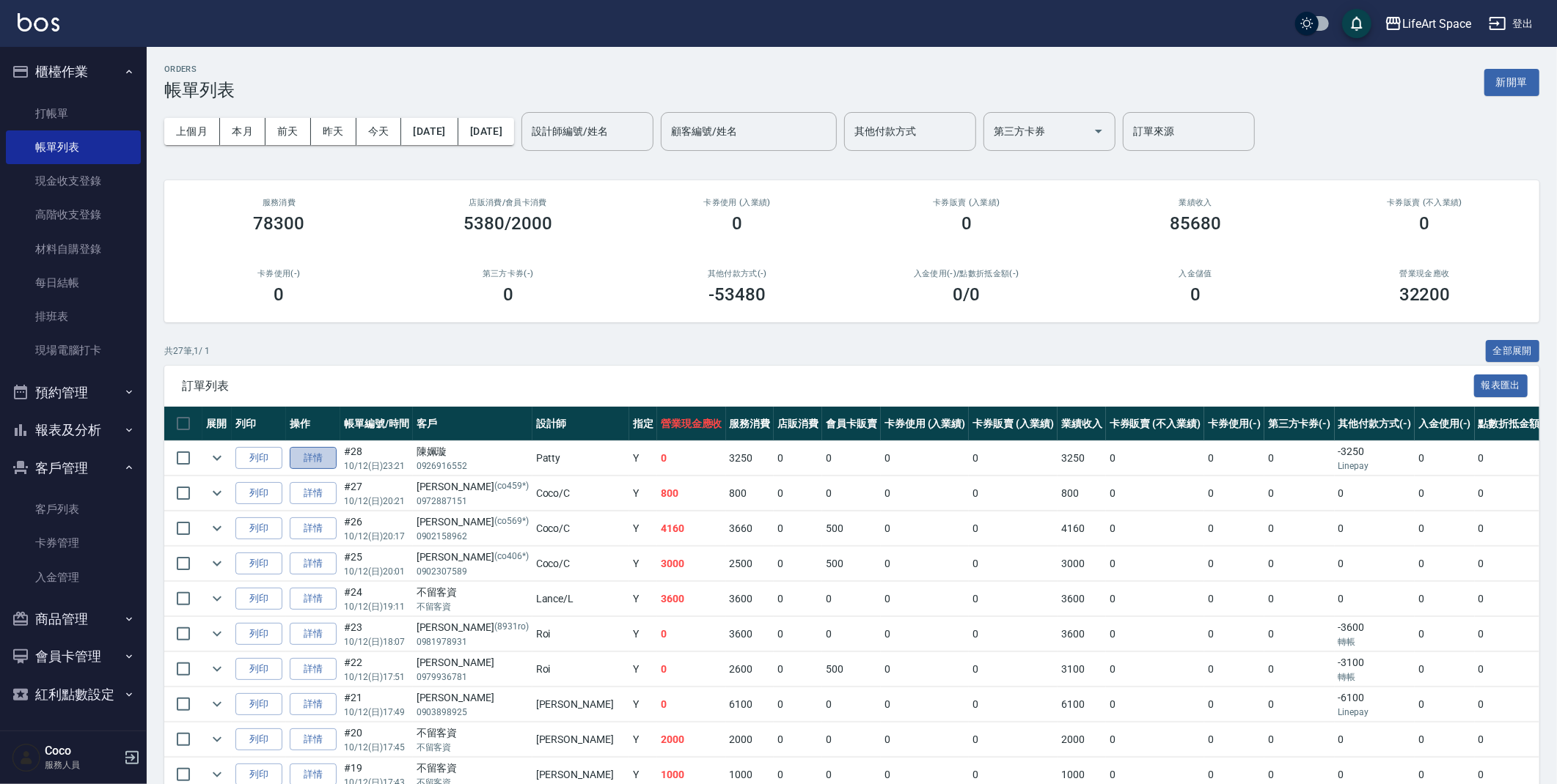
click at [323, 465] on link "詳情" at bounding box center [313, 458] width 47 height 22
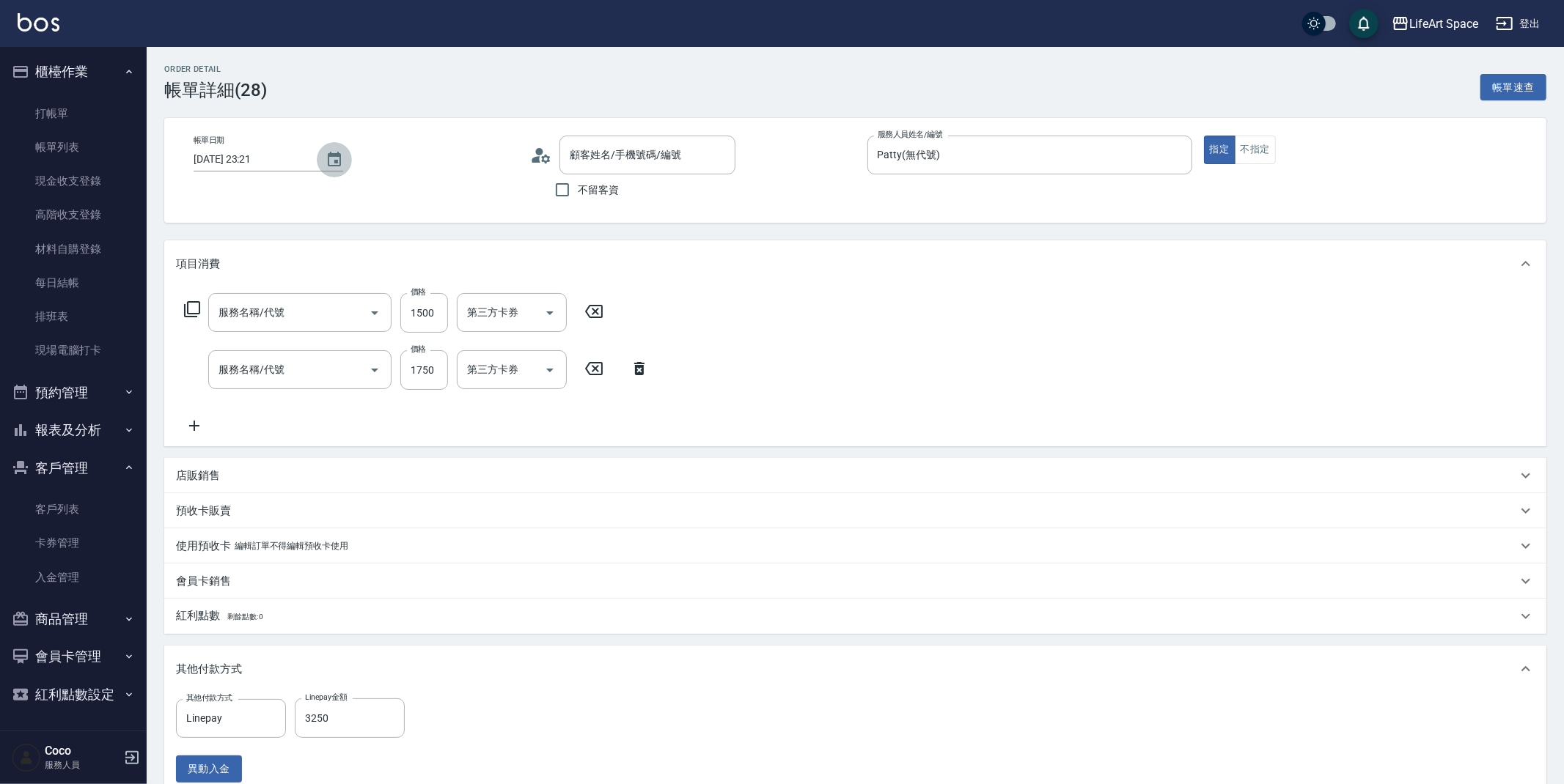
type input "[DATE] 23:21"
type input "Patty(無代號)"
click at [333, 158] on icon "Choose date, selected date is 2025-10-12" at bounding box center [335, 160] width 18 height 18
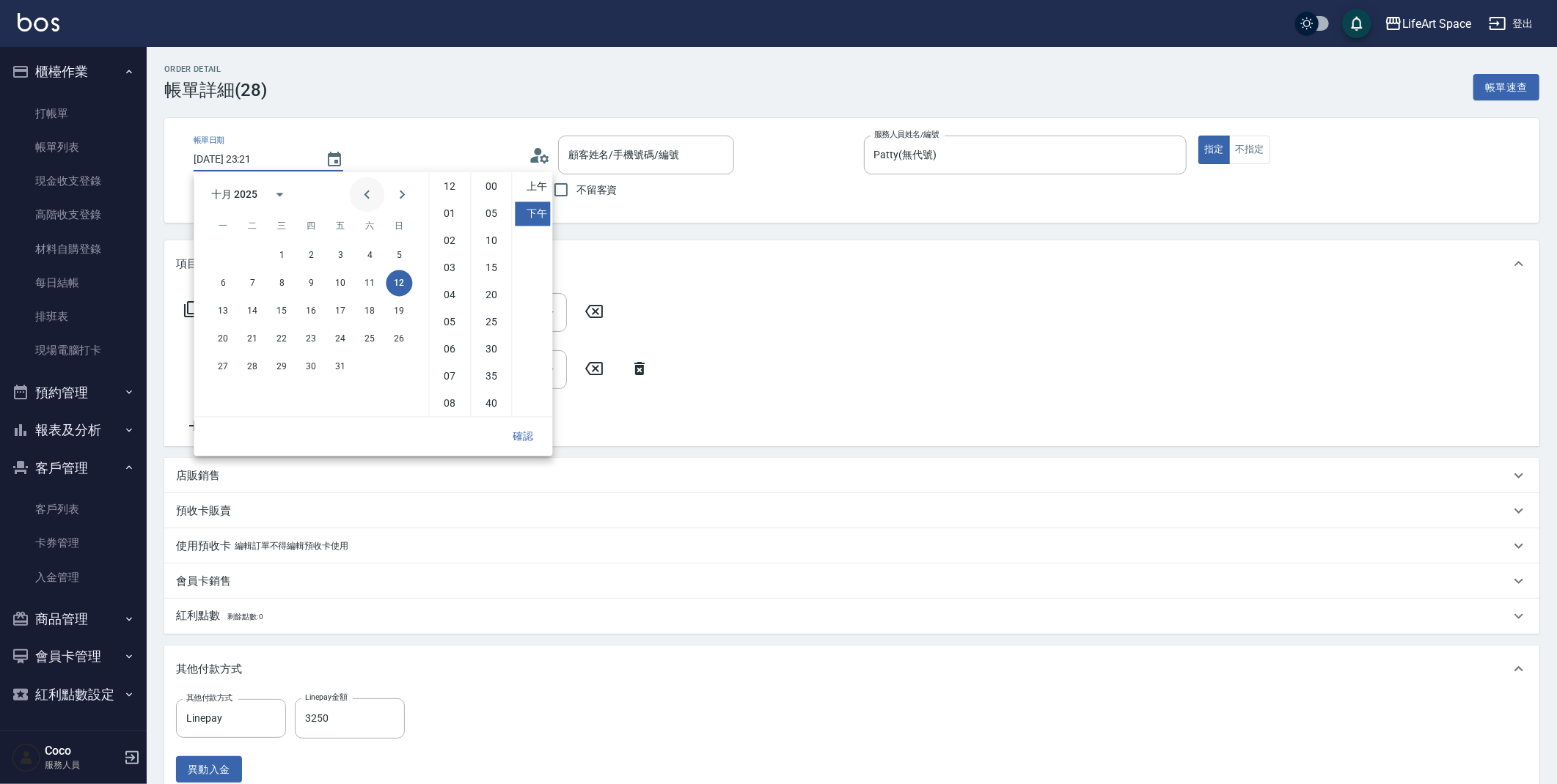
type input "[PERSON_NAME]/0926916552/"
type input "605米樂絲護髮(605)"
type input "502縮毛矯正 (502)"
click at [228, 311] on button "13" at bounding box center [223, 311] width 27 height 27
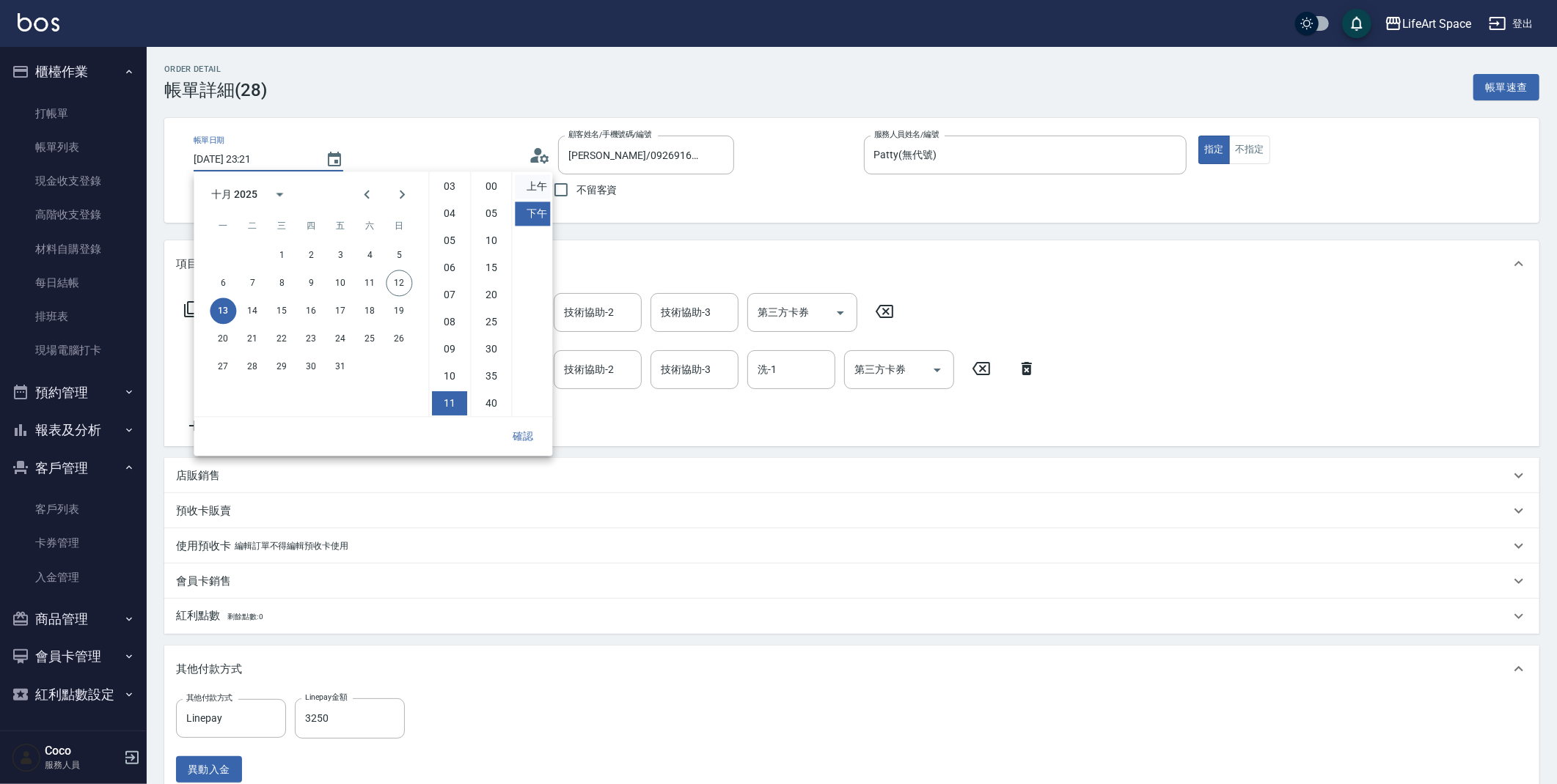
click at [536, 194] on li "上午" at bounding box center [532, 186] width 35 height 24
type input "[DATE] 11:21"
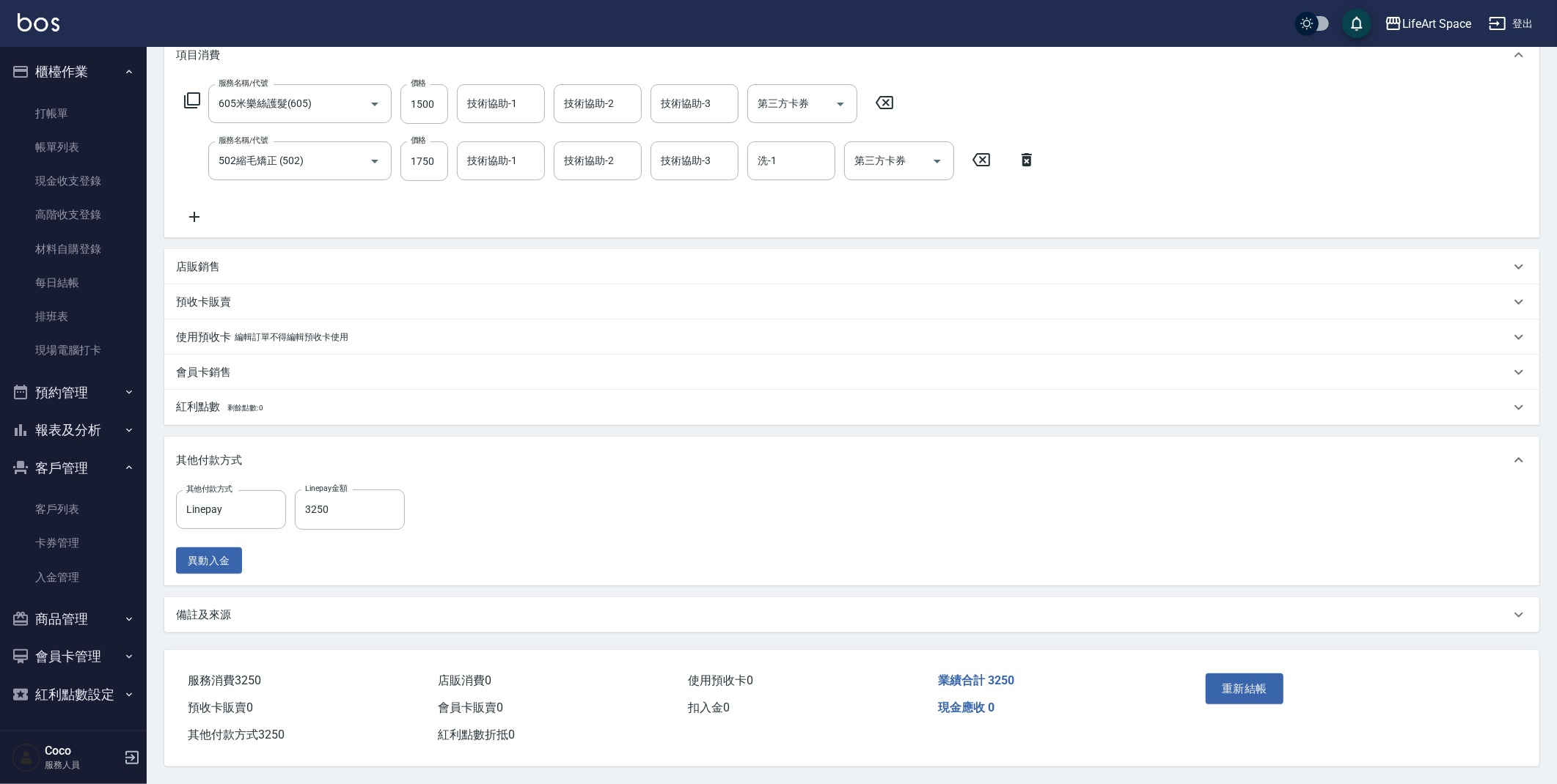
scroll to position [213, 0]
click at [1261, 693] on button "重新結帳" at bounding box center [1244, 689] width 78 height 31
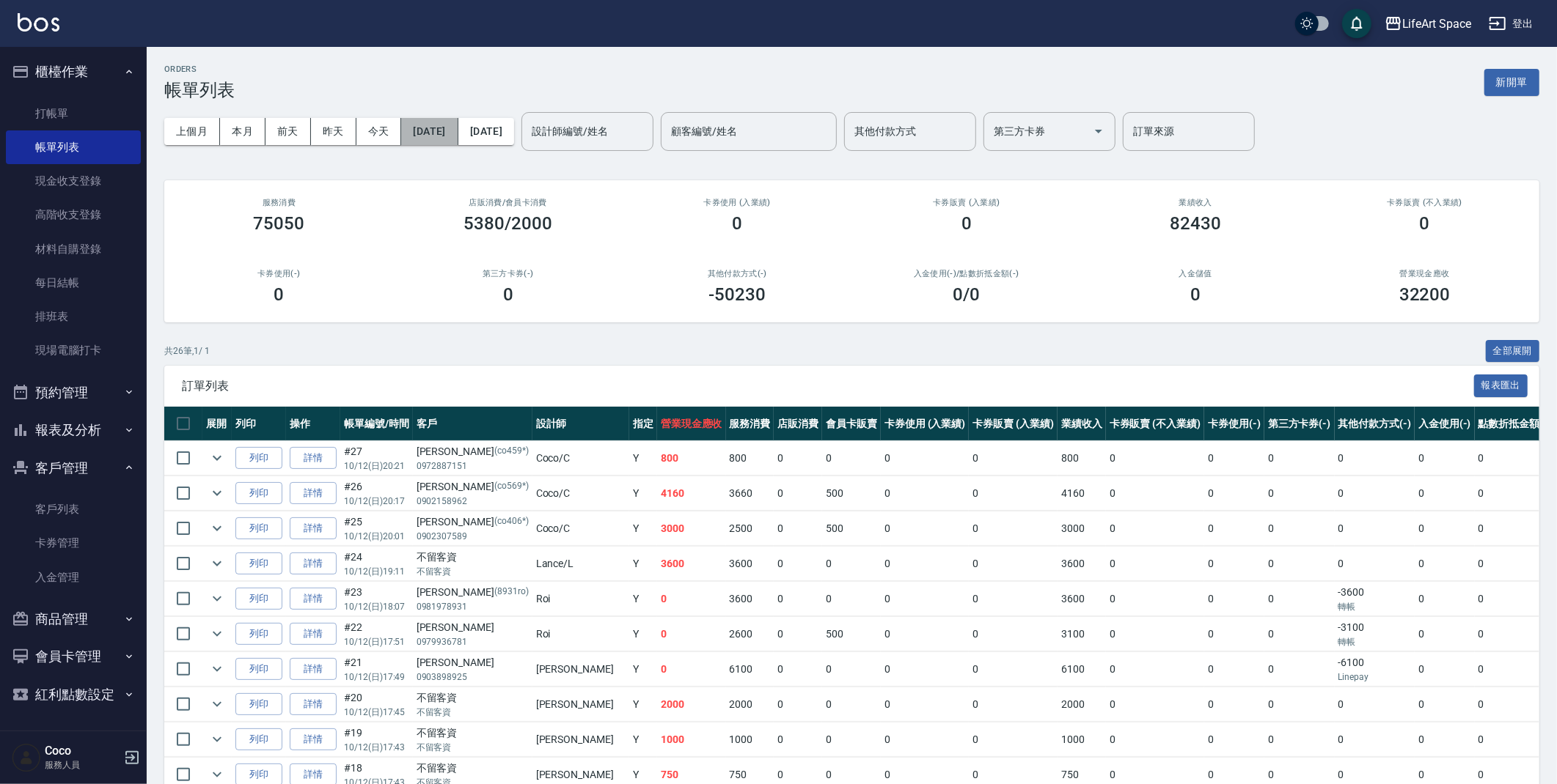
click at [458, 134] on button "[DATE]" at bounding box center [428, 131] width 56 height 27
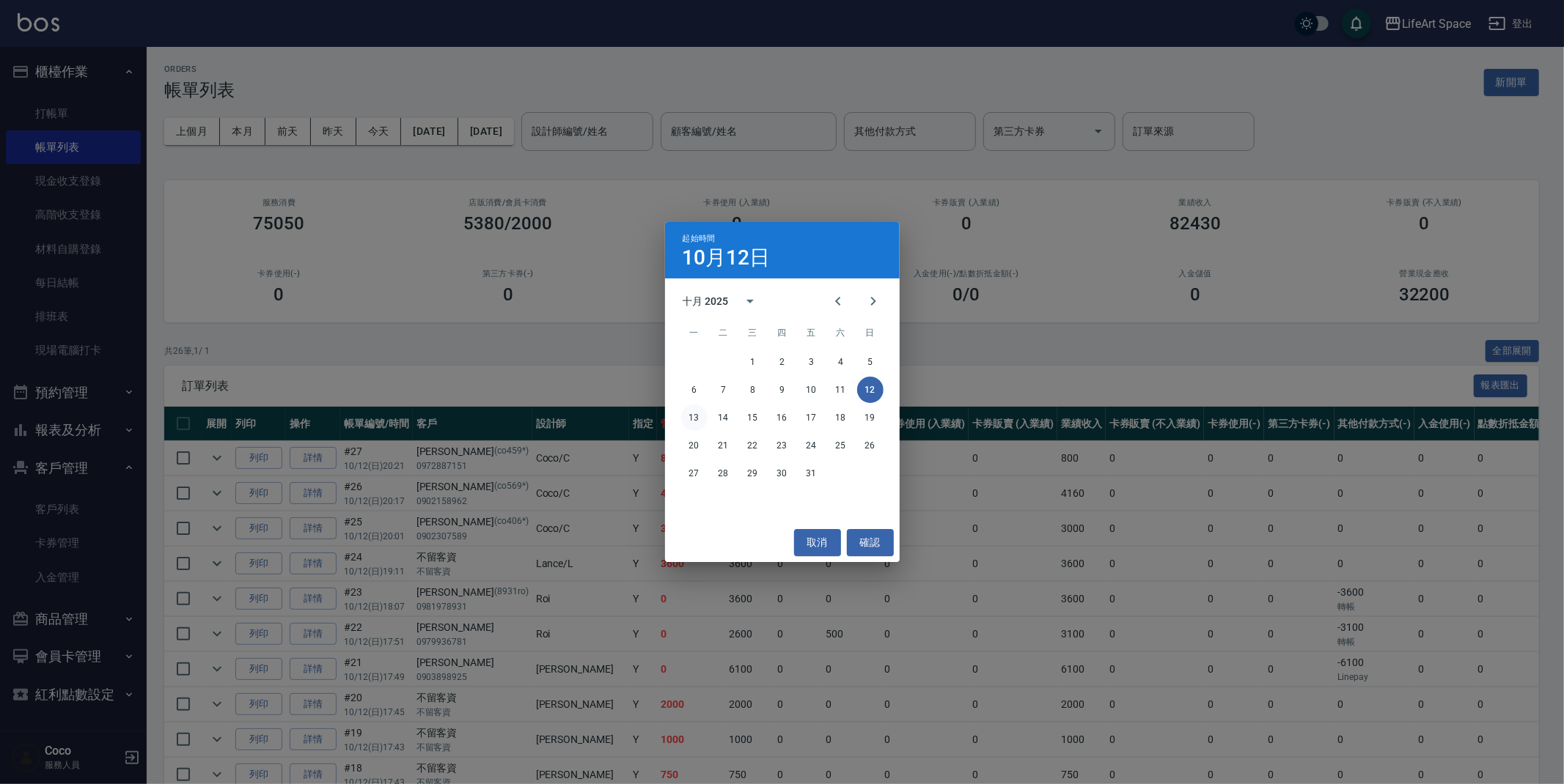
click at [698, 421] on button "13" at bounding box center [694, 418] width 27 height 27
